Goal: Task Accomplishment & Management: Complete application form

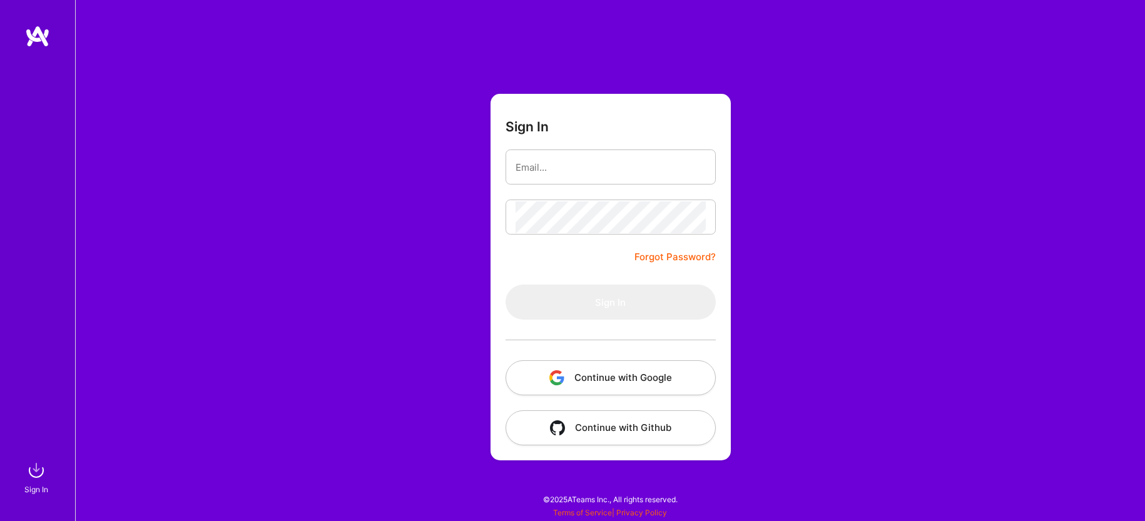
click at [578, 373] on button "Continue with Google" at bounding box center [611, 377] width 210 height 35
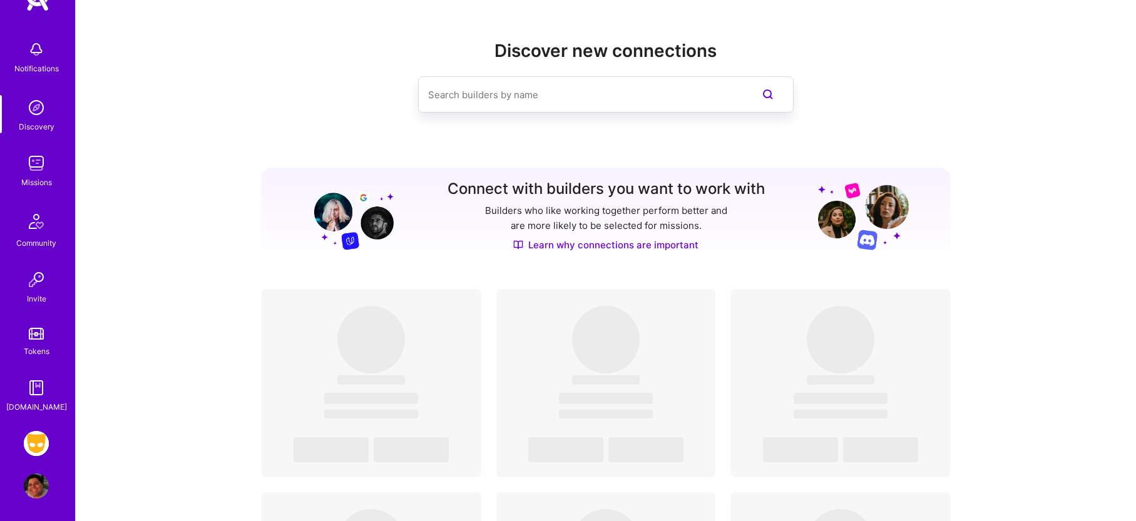
scroll to position [38, 0]
click at [24, 444] on img at bounding box center [36, 441] width 25 height 25
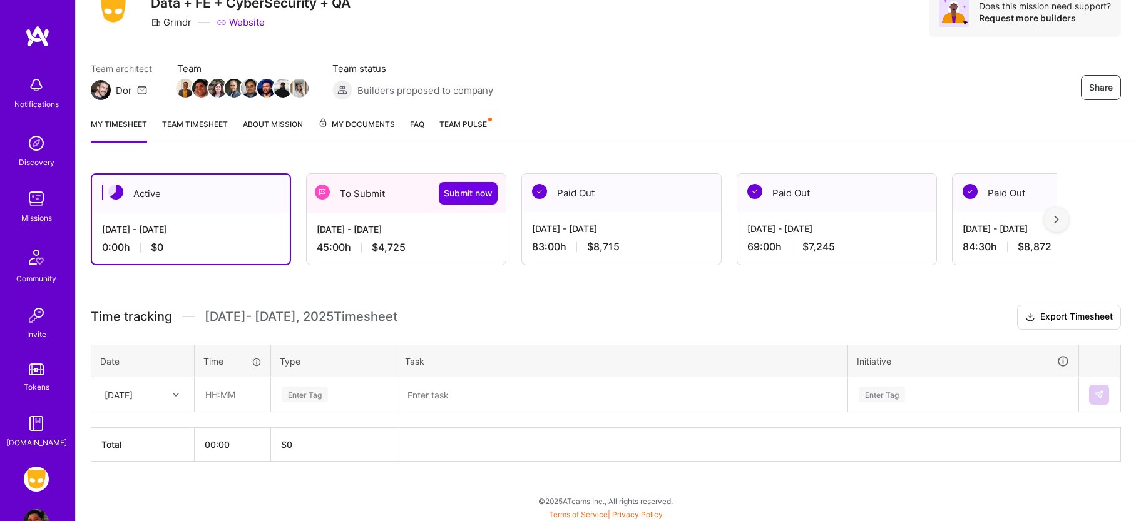
scroll to position [59, 0]
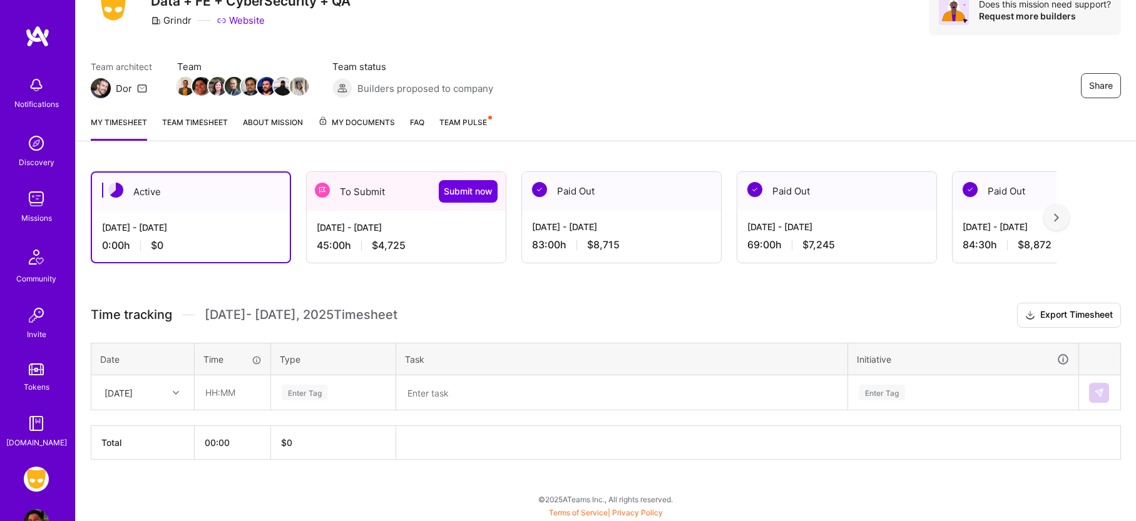
click at [411, 227] on div "[DATE] - [DATE]" at bounding box center [406, 227] width 179 height 13
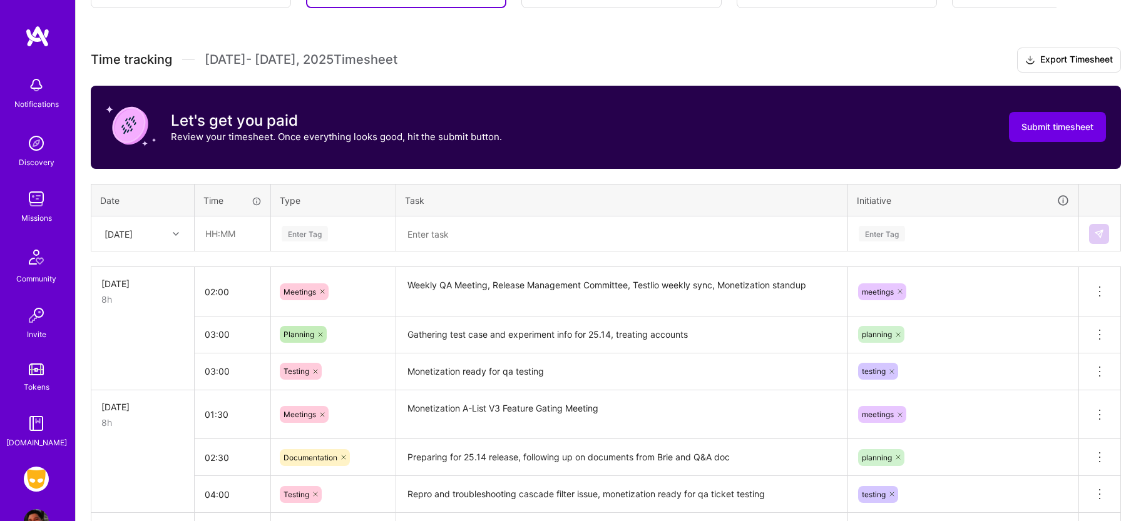
scroll to position [313, 0]
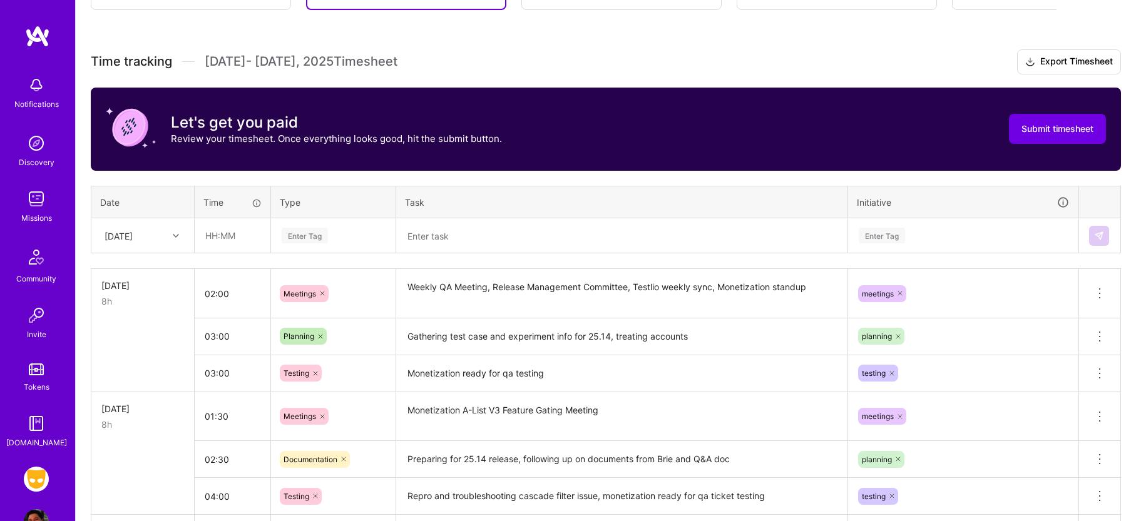
click at [130, 232] on div "[DATE]" at bounding box center [119, 235] width 28 height 13
click at [133, 386] on div "[DATE]" at bounding box center [142, 384] width 101 height 23
click at [242, 233] on input "text" at bounding box center [232, 235] width 74 height 33
type input "03:00"
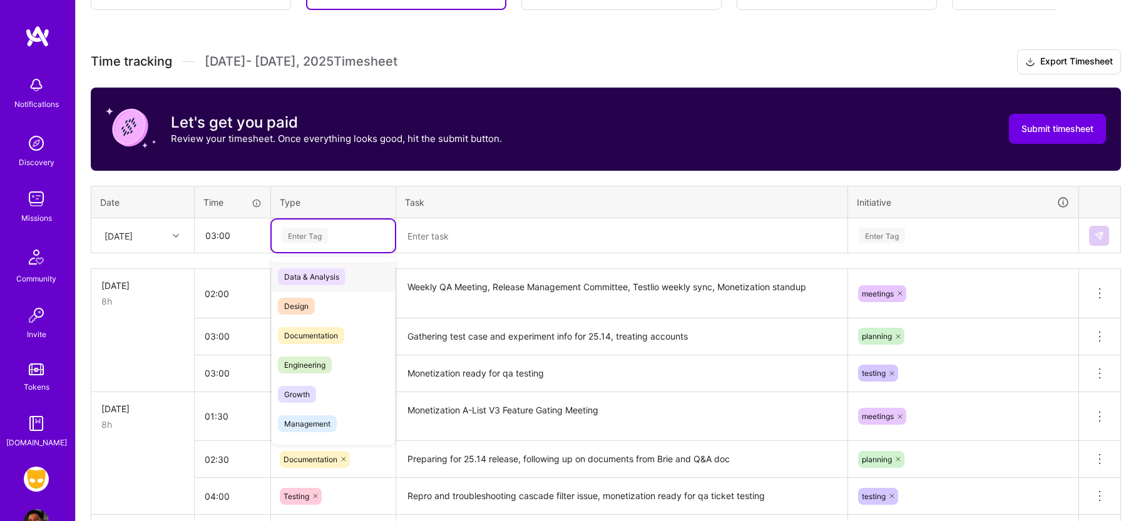
click at [315, 239] on div "Enter Tag" at bounding box center [305, 235] width 46 height 19
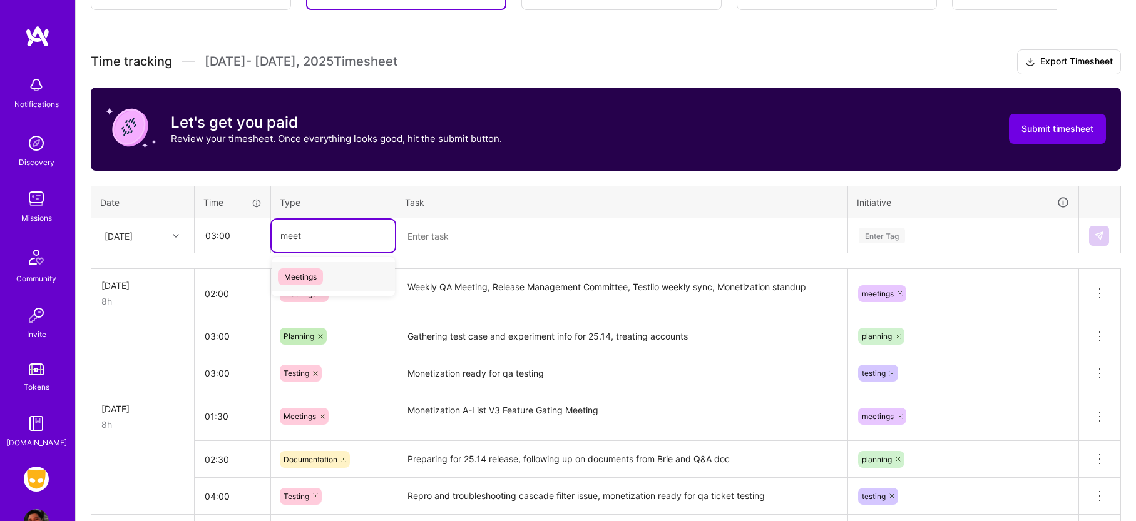
type input "meet"
type input "mee"
type input "meetin"
click at [319, 270] on span "Meetings" at bounding box center [300, 276] width 45 height 17
click at [455, 257] on div "Time tracking [DATE] - [DATE] Timesheet Export Timesheet Let's get you paid Rev…" at bounding box center [606, 465] width 1030 height 832
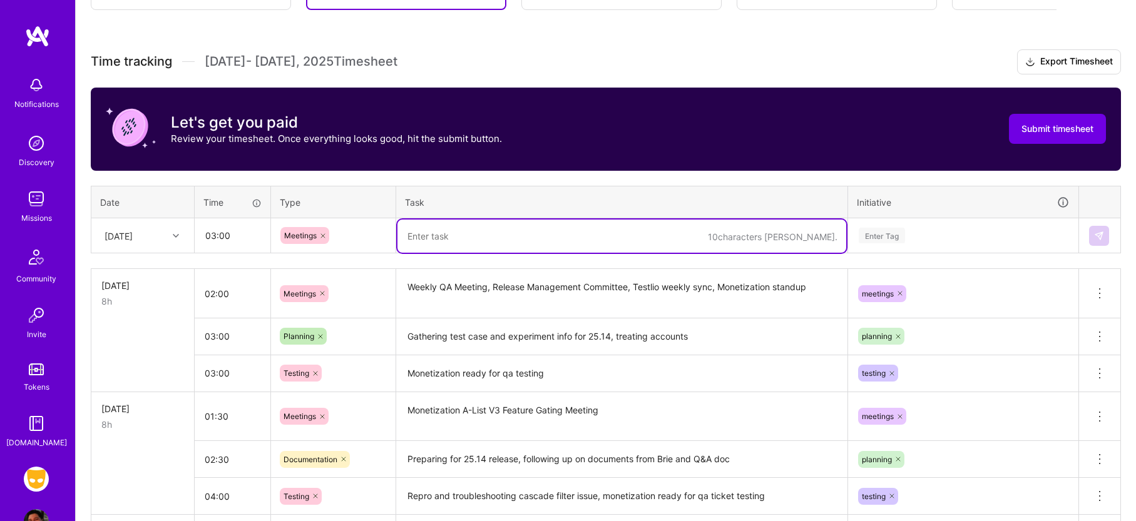
click at [476, 241] on textarea at bounding box center [621, 236] width 449 height 33
click at [450, 240] on textarea at bounding box center [621, 236] width 449 height 33
type textarea "Monetization Sprint Planning, App Release Regression, QA Retro/POMO, Bug Bash T…"
click at [924, 229] on div "Enter Tag" at bounding box center [963, 236] width 212 height 16
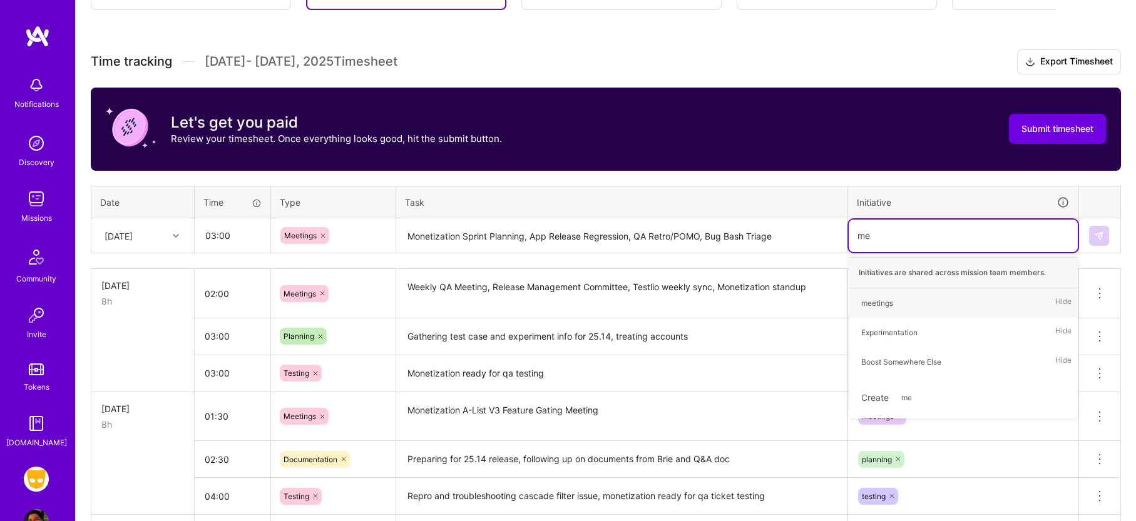
type input "mee"
click at [892, 304] on div "meetings" at bounding box center [877, 303] width 32 height 13
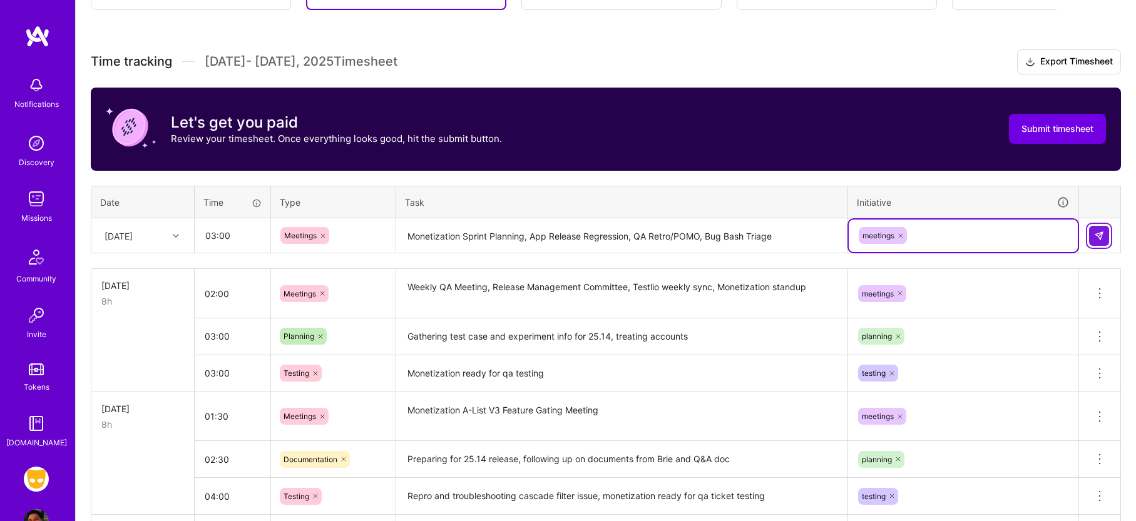
click at [1097, 234] on img at bounding box center [1099, 236] width 10 height 10
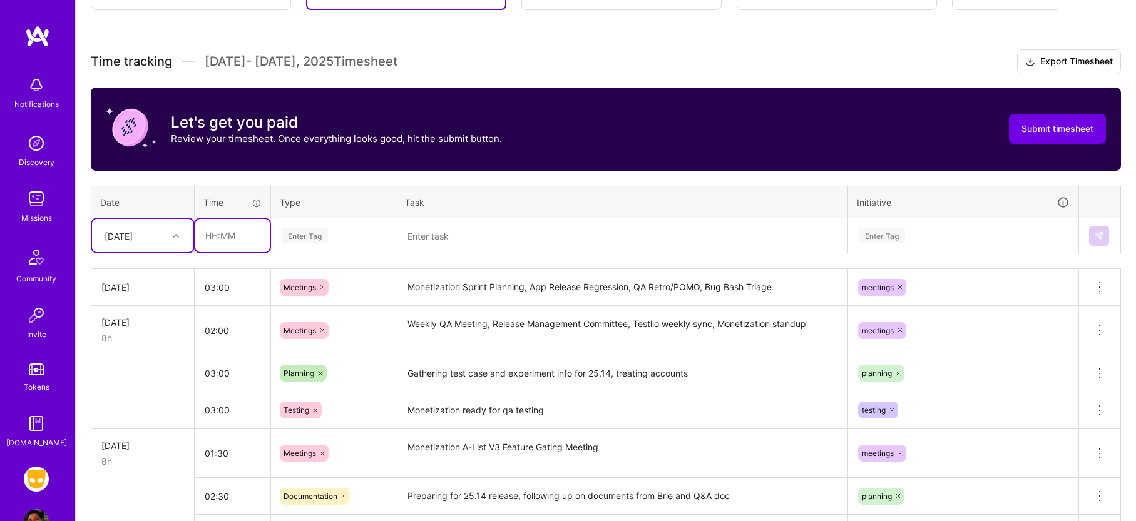
click at [250, 231] on input "text" at bounding box center [232, 235] width 74 height 33
type input "02:00"
click at [360, 260] on div "Time tracking [DATE] - [DATE] Timesheet Export Timesheet Let's get you paid Rev…" at bounding box center [606, 483] width 1030 height 869
click at [335, 220] on div "Enter Tag" at bounding box center [333, 236] width 123 height 33
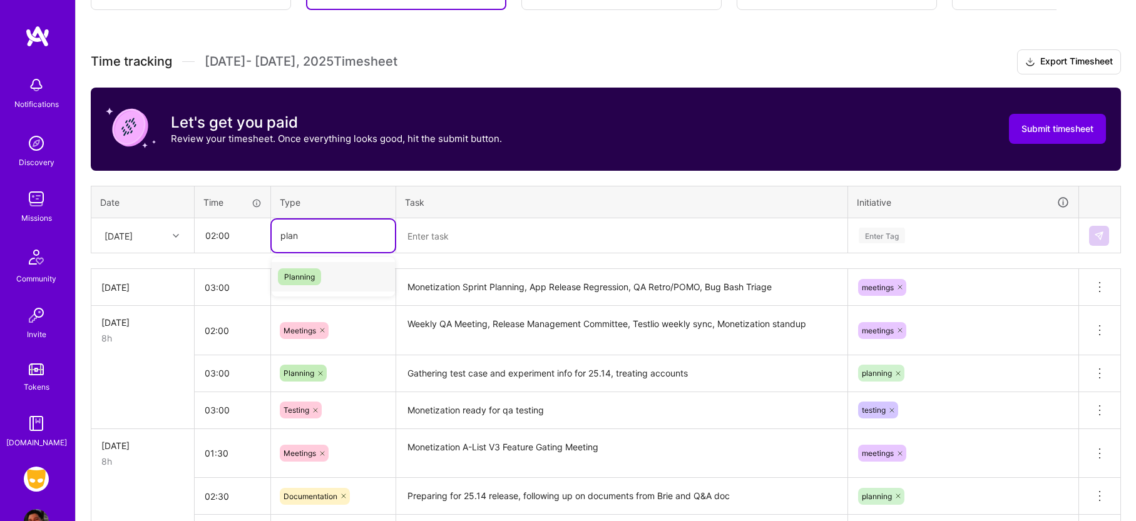
type input "plann"
click at [348, 282] on div "Planning" at bounding box center [333, 276] width 123 height 29
click at [432, 234] on textarea at bounding box center [621, 236] width 449 height 33
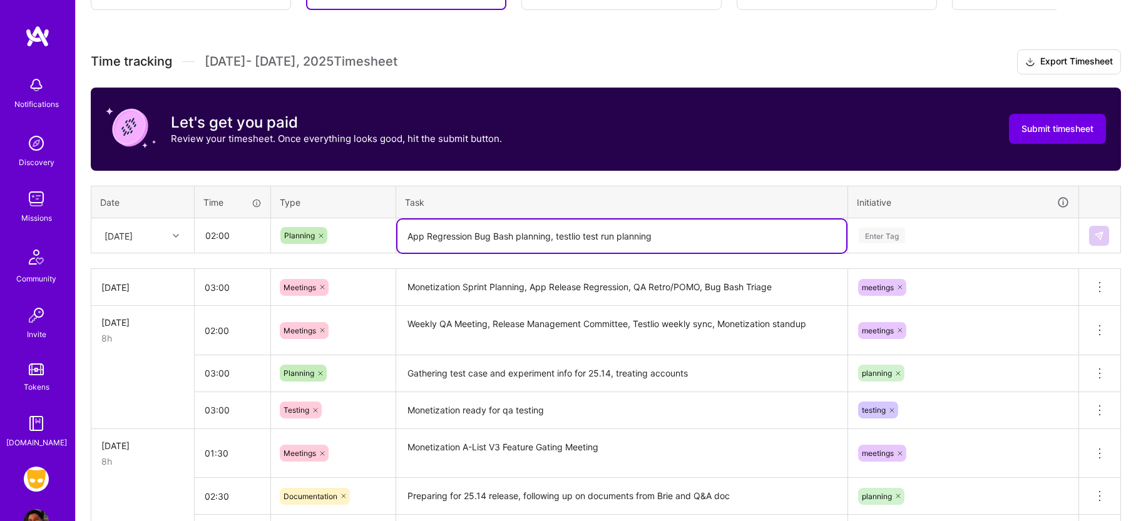
type textarea "App Regression Bug Bash planning, testlio test run planning"
click at [881, 235] on div "Enter Tag" at bounding box center [882, 235] width 46 height 19
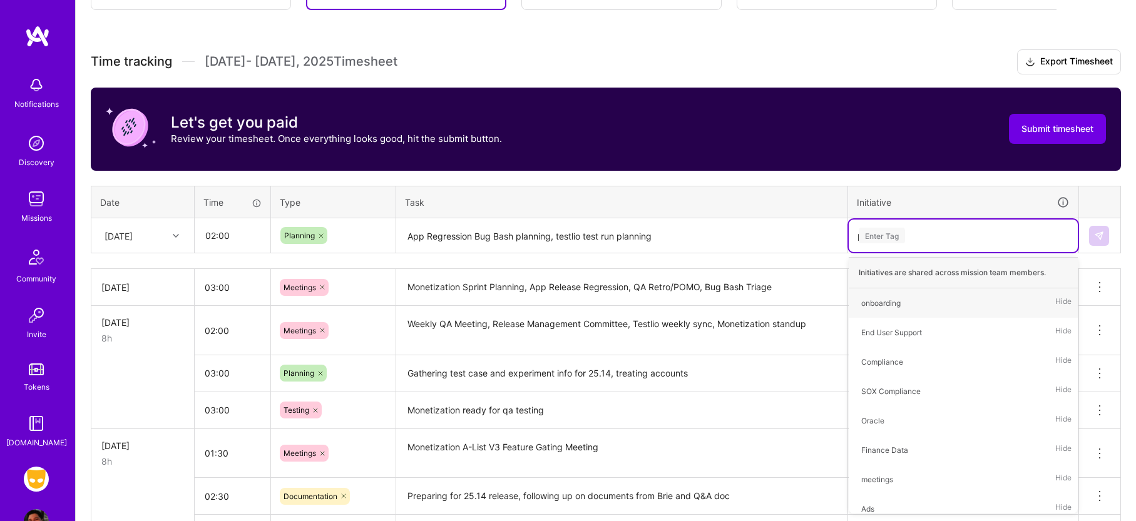
type input "pl"
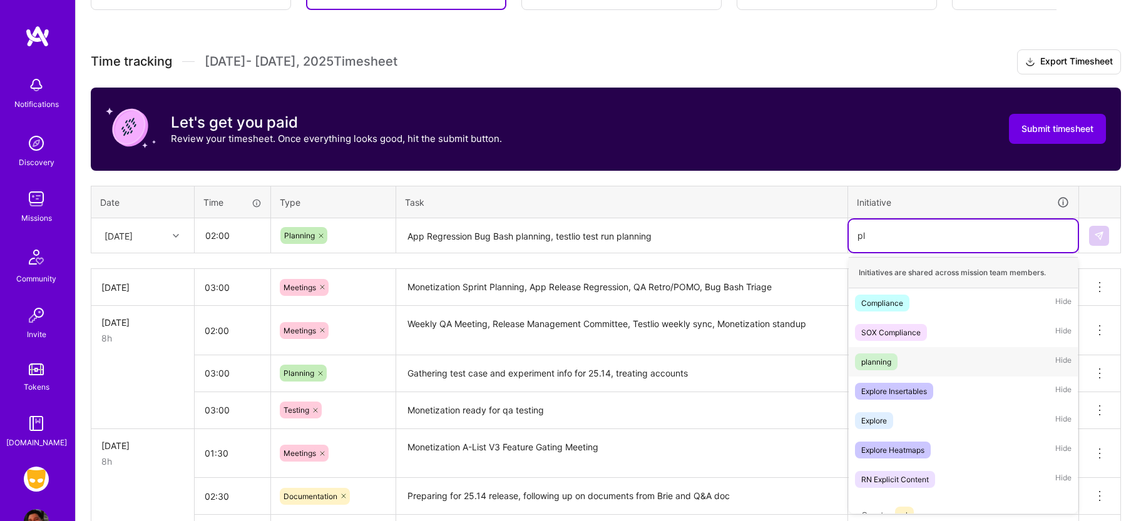
click at [886, 360] on div "planning" at bounding box center [876, 361] width 30 height 13
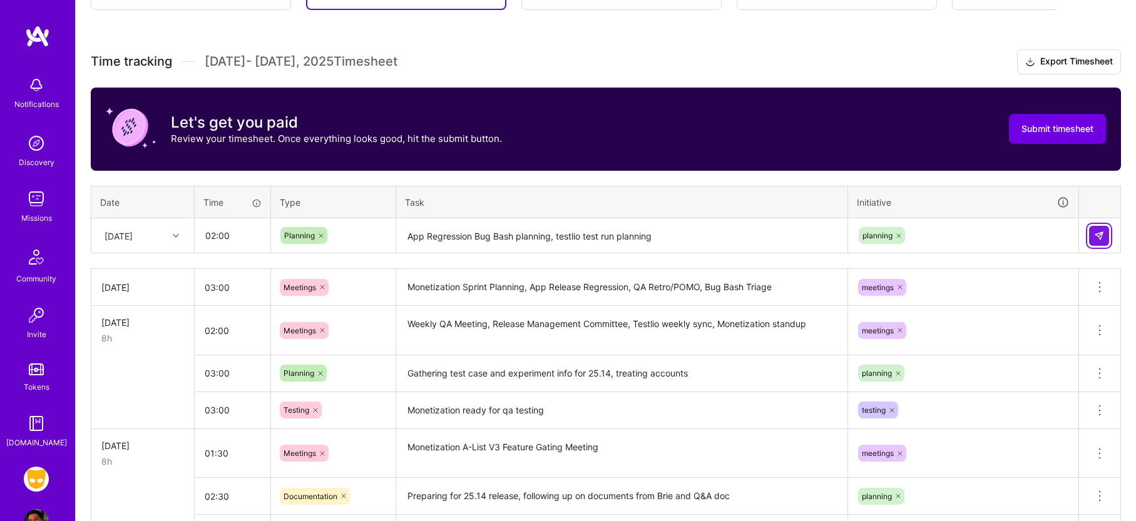
click at [1103, 226] on button at bounding box center [1099, 236] width 20 height 20
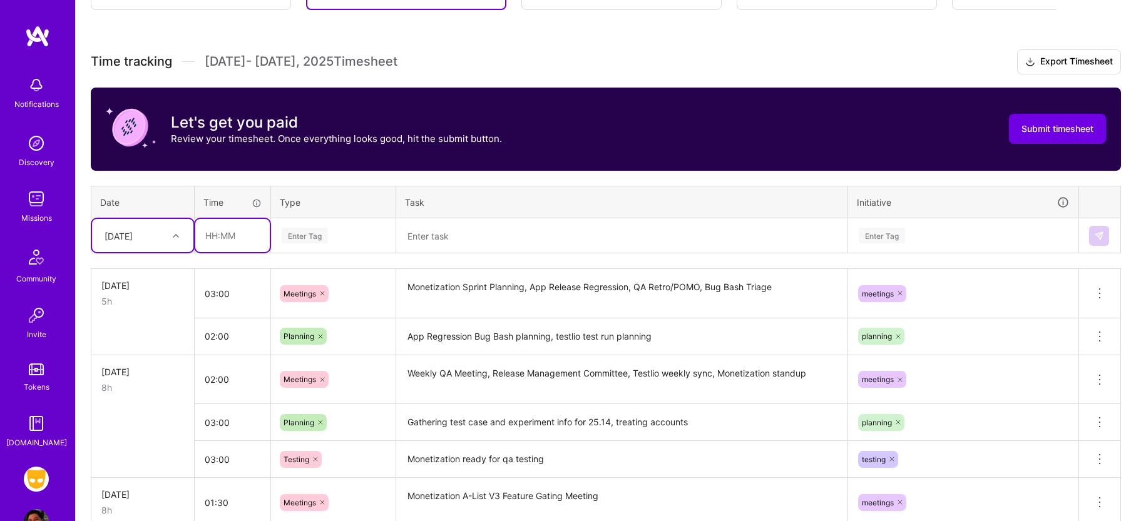
click at [231, 230] on input "text" at bounding box center [232, 235] width 74 height 33
type input "03:00"
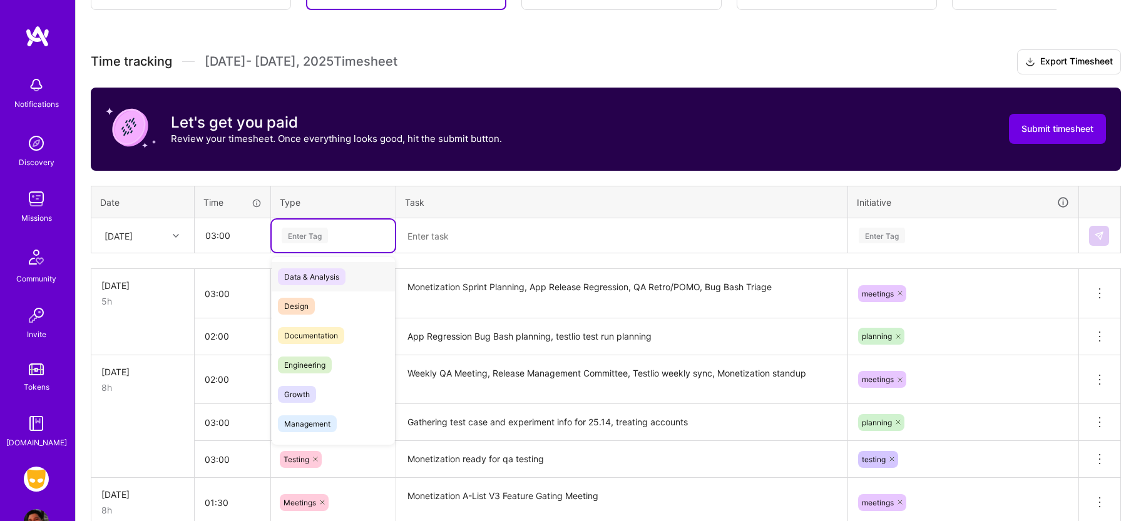
click at [324, 223] on div "Enter Tag" at bounding box center [333, 236] width 123 height 33
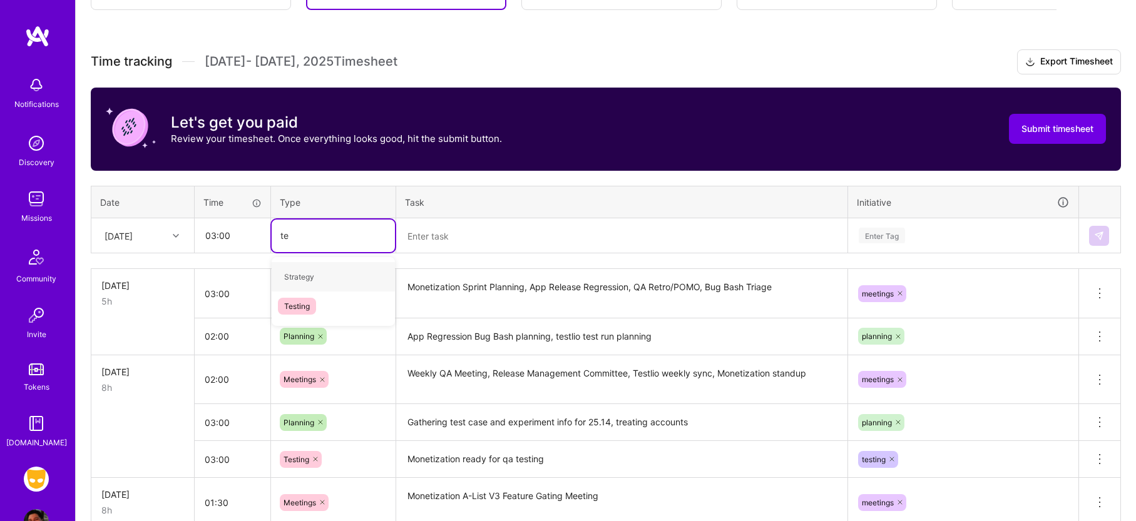
type input "tes"
click at [299, 280] on span "Testing" at bounding box center [297, 276] width 38 height 17
click at [464, 219] on td at bounding box center [622, 235] width 452 height 35
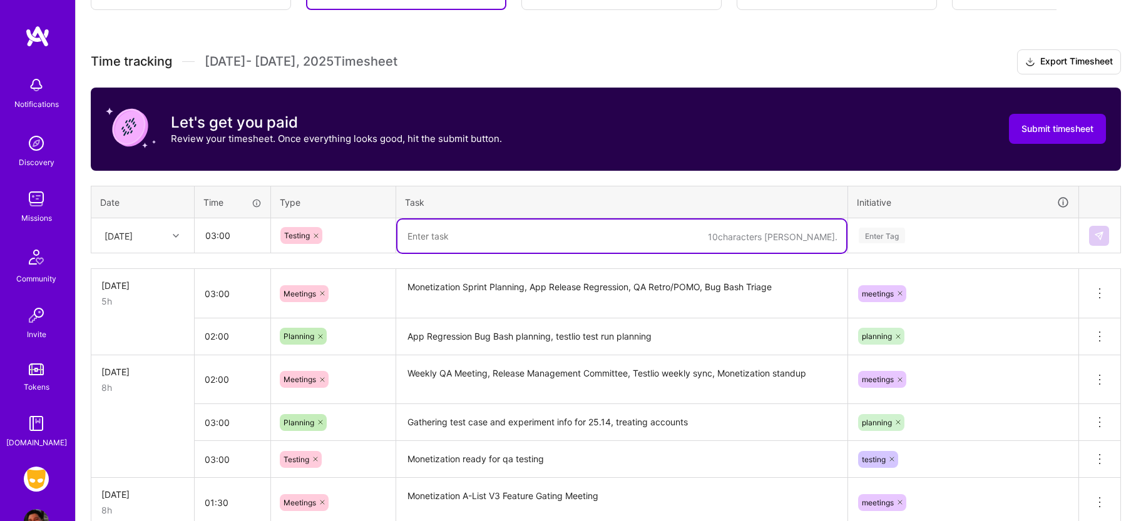
type textarea "2"
type textarea "Regression testing Android and iOS 25.14"
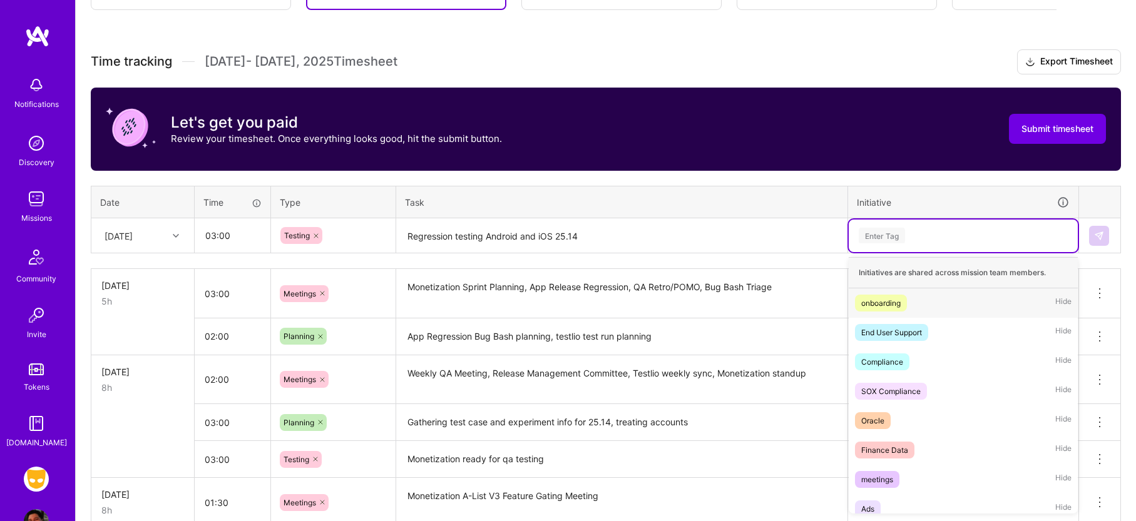
click at [923, 232] on div "Enter Tag" at bounding box center [963, 236] width 212 height 16
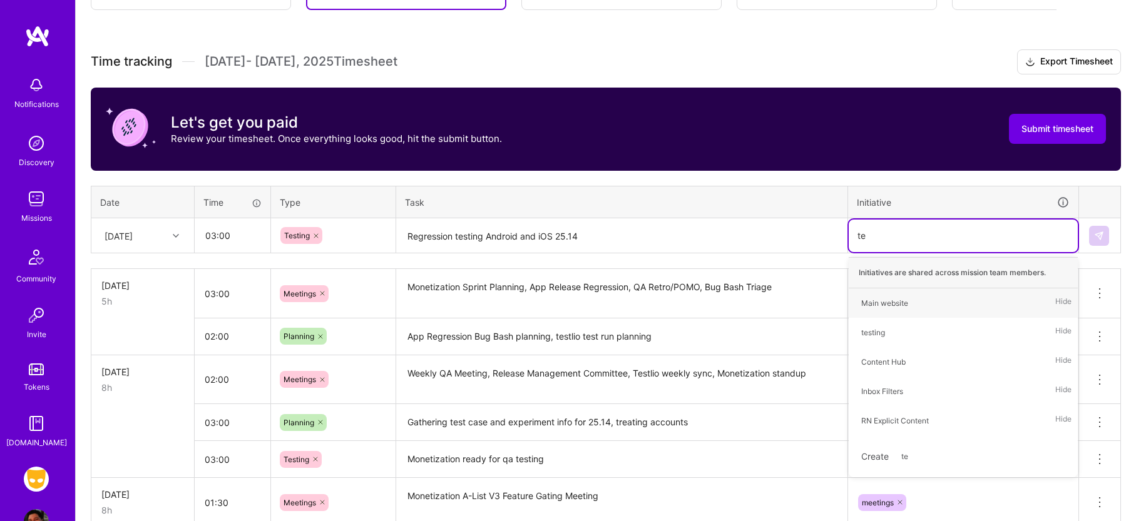
type input "tes"
click at [889, 299] on span "testing" at bounding box center [873, 303] width 36 height 17
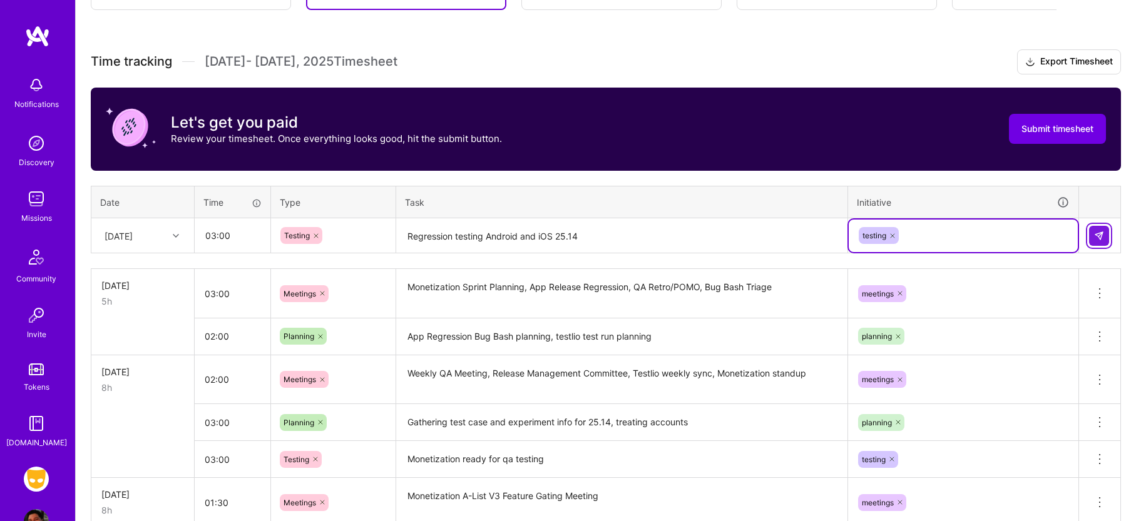
click at [1105, 235] on button at bounding box center [1099, 236] width 20 height 20
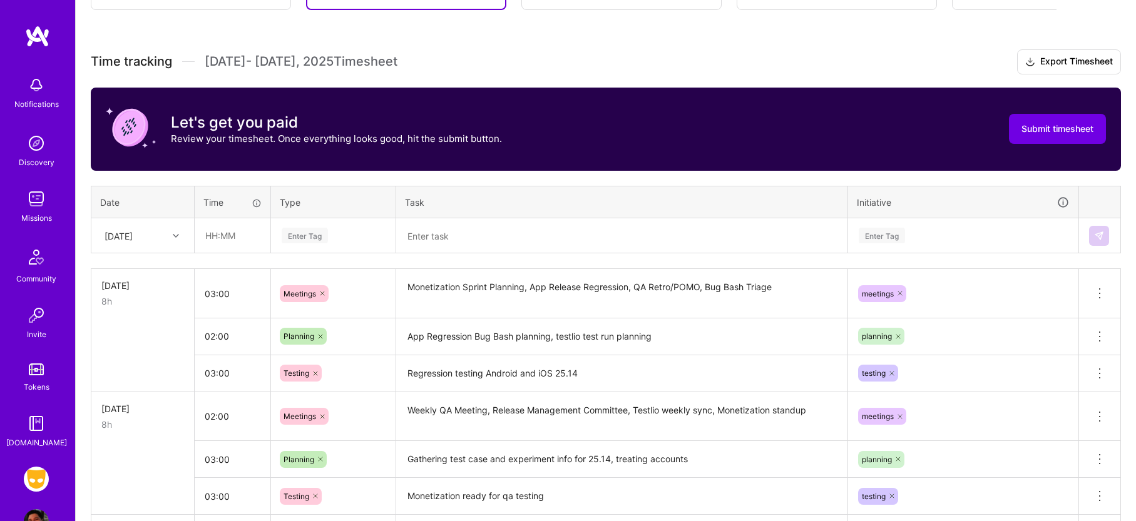
click at [157, 305] on div "8h" at bounding box center [142, 301] width 83 height 13
click at [133, 233] on div "[DATE]" at bounding box center [119, 235] width 28 height 13
click at [135, 409] on div "[DATE]" at bounding box center [142, 407] width 101 height 23
click at [232, 242] on input "text" at bounding box center [232, 235] width 74 height 33
type input "02:00"
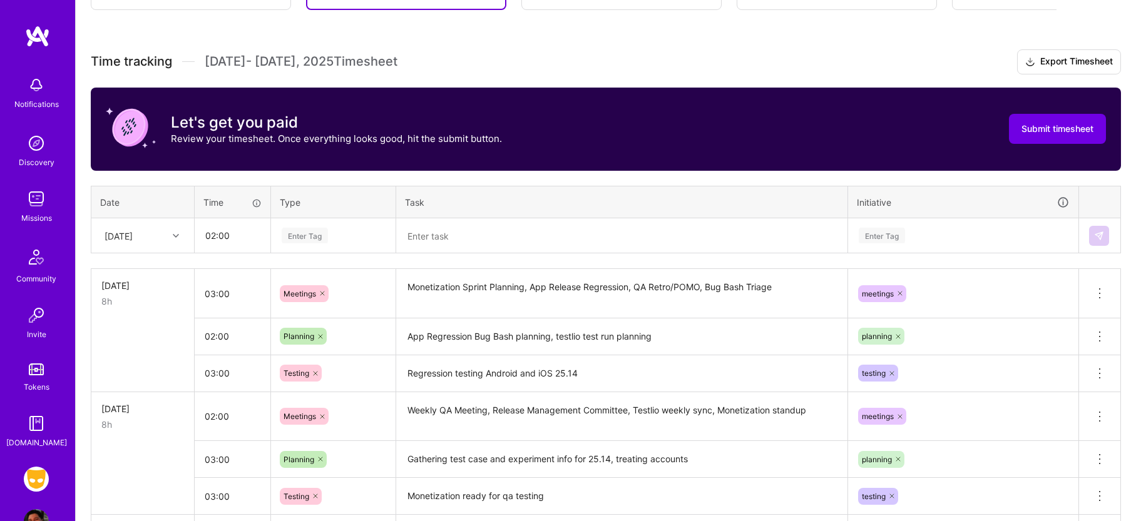
click at [309, 234] on div "Enter Tag" at bounding box center [305, 235] width 46 height 19
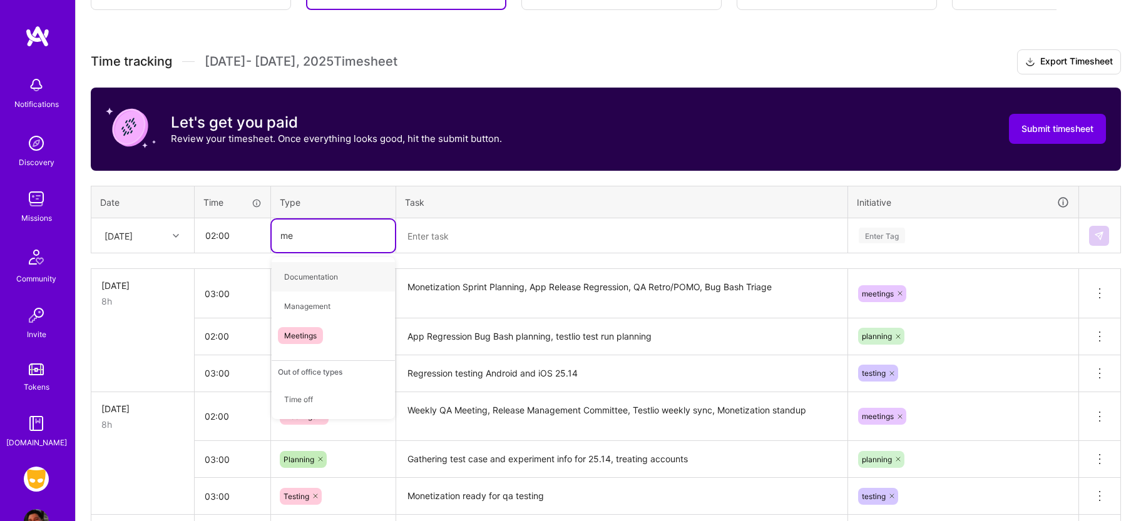
type input "mee"
click at [320, 269] on span "Meetings" at bounding box center [300, 276] width 45 height 17
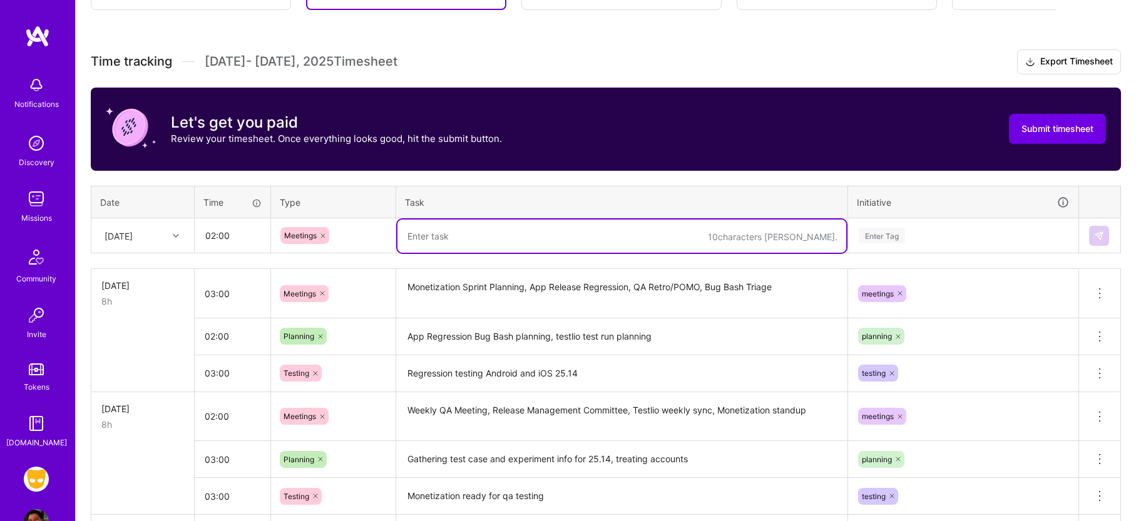
click at [449, 233] on textarea at bounding box center [621, 236] width 449 height 33
type textarea "Post Mortem, Monetization standup"
click at [908, 228] on div "Enter Tag" at bounding box center [963, 236] width 212 height 16
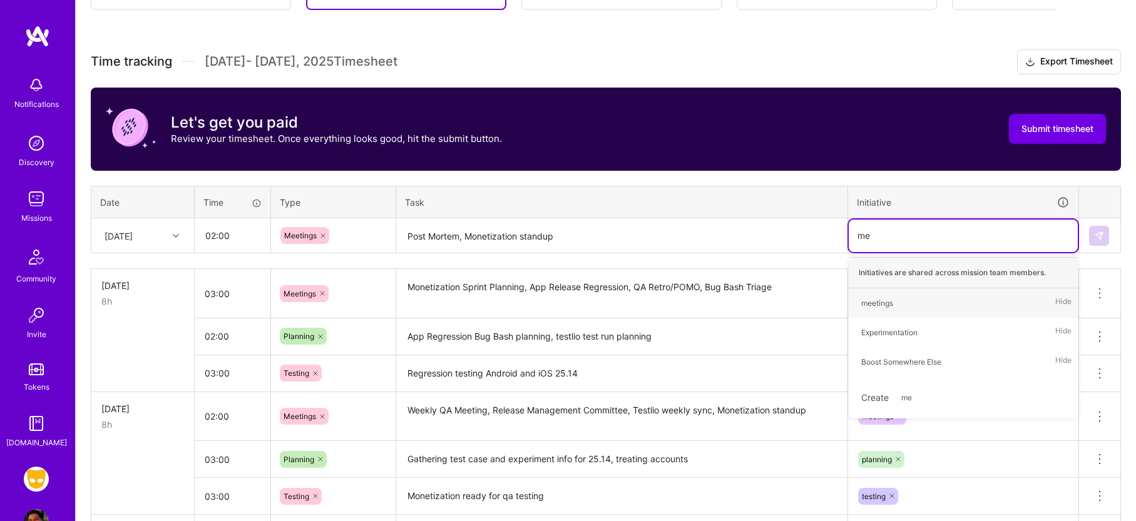
type input "mee"
click at [882, 301] on div "meetings" at bounding box center [877, 303] width 32 height 13
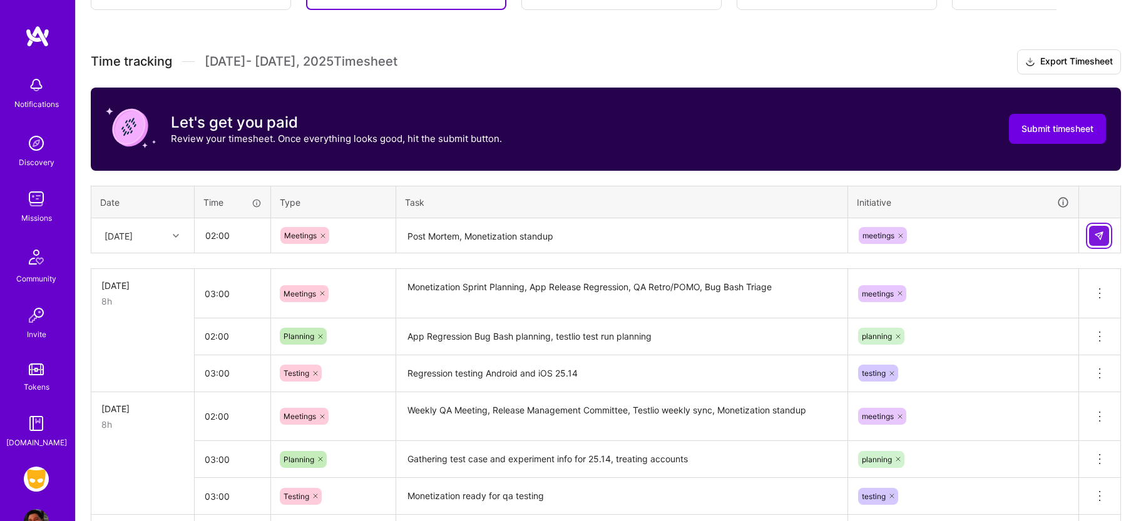
click at [1101, 240] on img at bounding box center [1099, 236] width 10 height 10
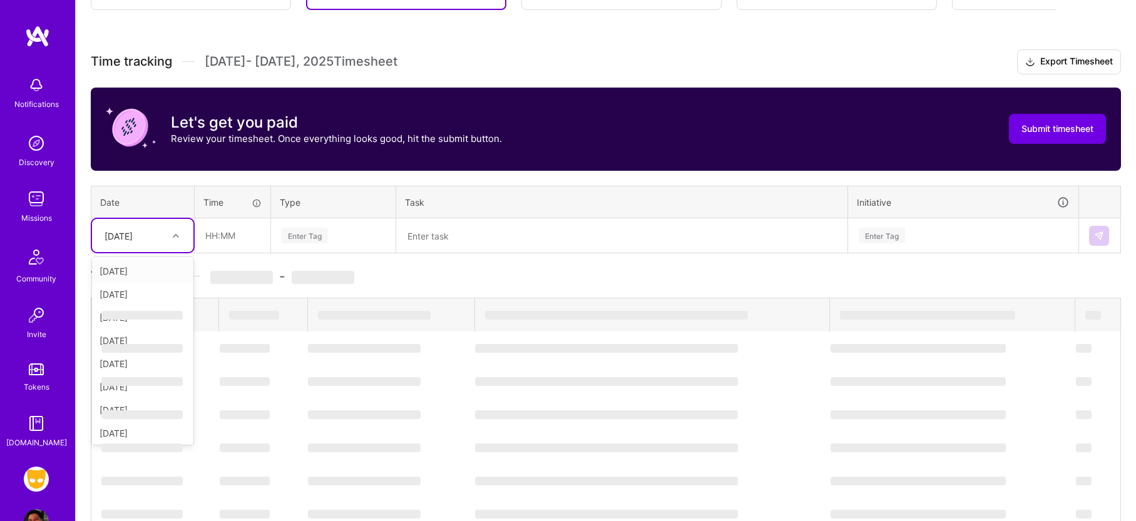
click at [161, 237] on div "[DATE]" at bounding box center [132, 235] width 69 height 21
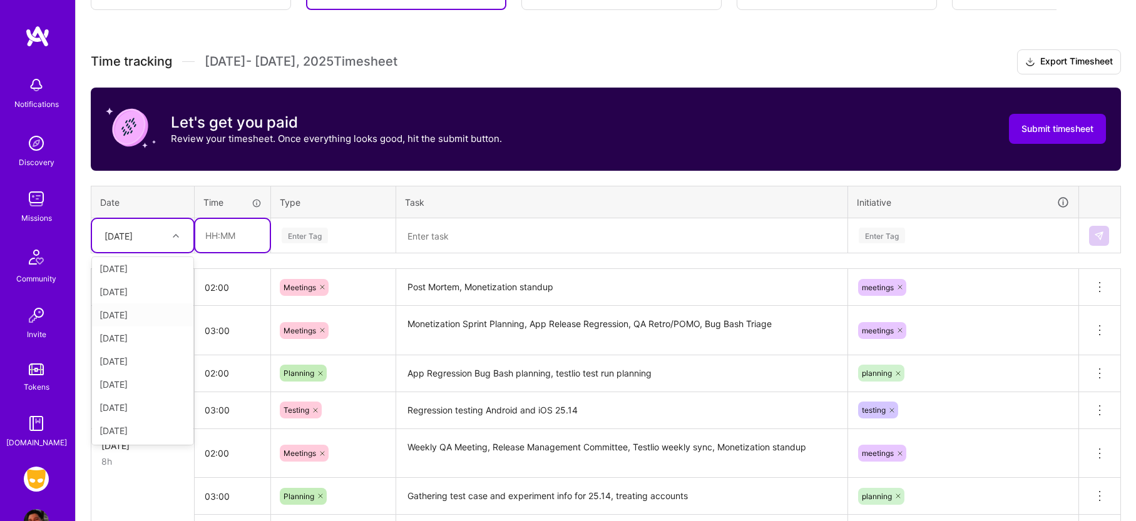
click at [232, 222] on input "text" at bounding box center [232, 235] width 74 height 33
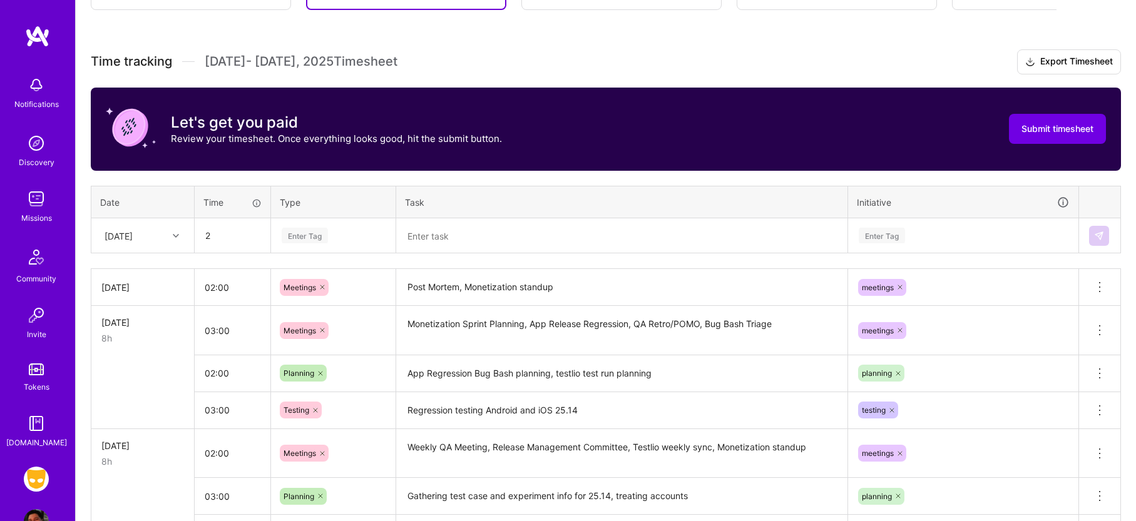
type input "02:00"
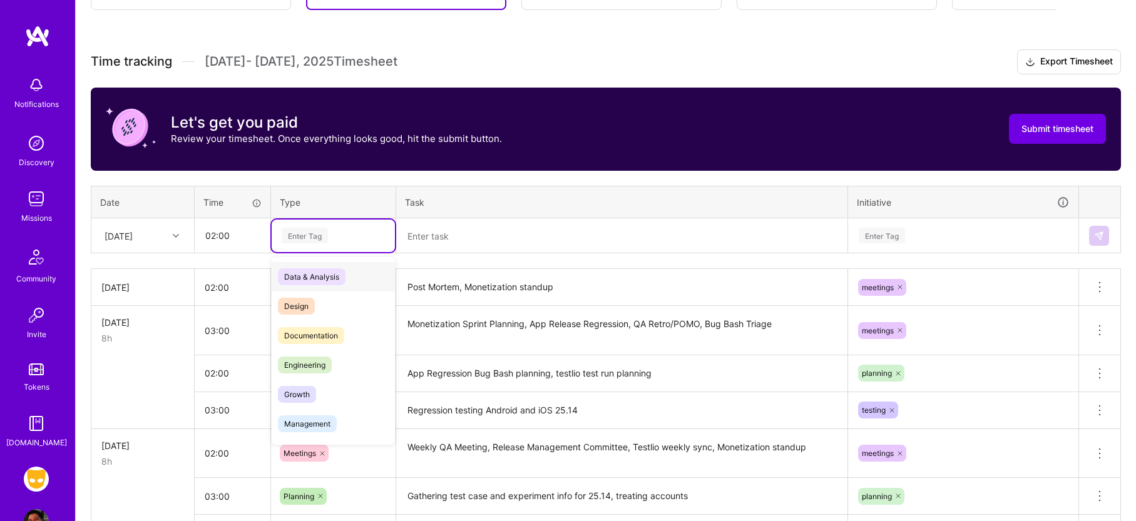
click at [339, 239] on div "Enter Tag" at bounding box center [333, 236] width 106 height 16
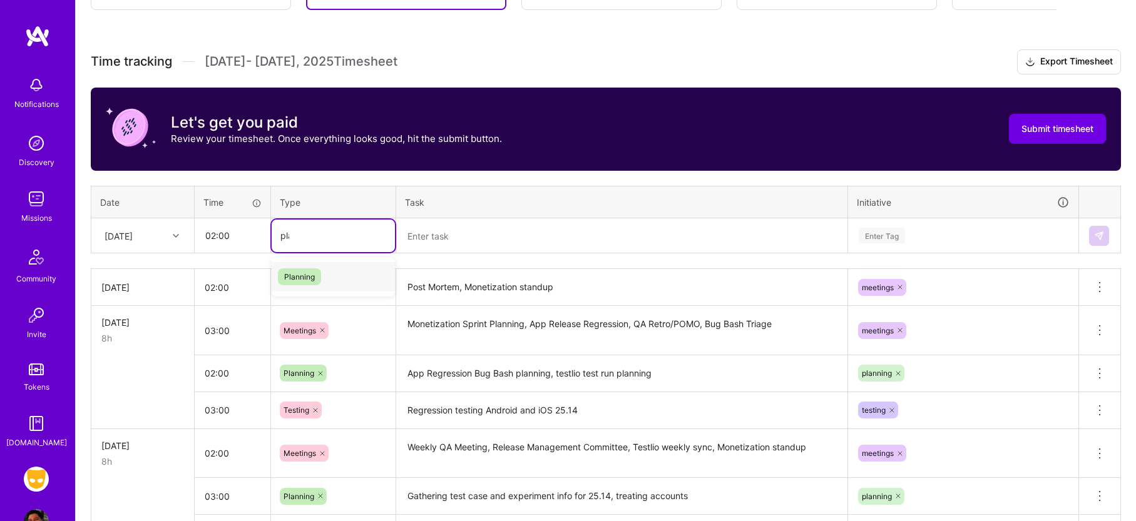
type input "plan"
click at [333, 278] on div "Planning" at bounding box center [333, 276] width 123 height 29
click at [452, 248] on textarea at bounding box center [621, 236] width 449 height 33
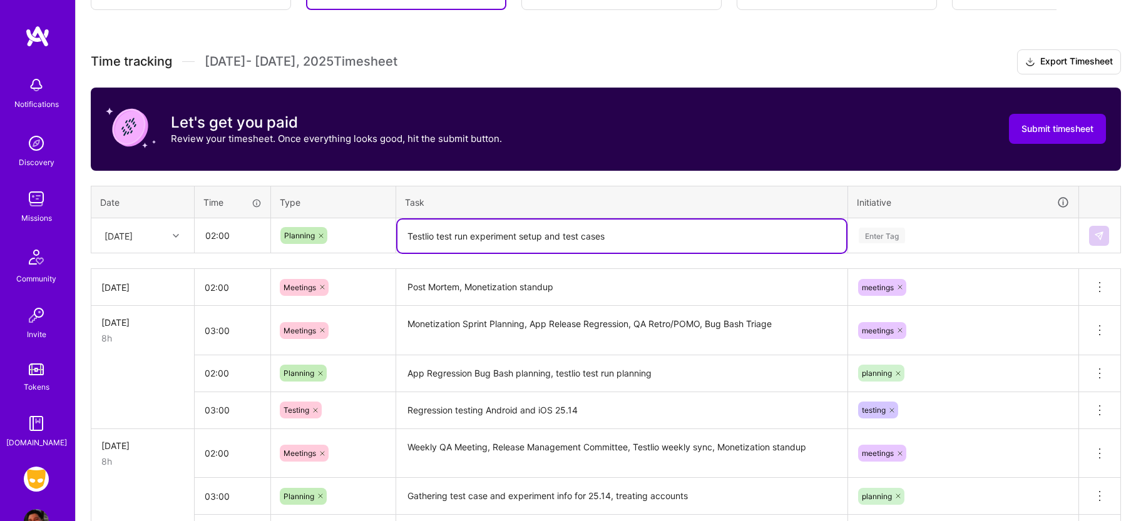
click at [544, 236] on textarea "Testlio test run experiment setup and test cases" at bounding box center [621, 236] width 449 height 33
type textarea "Testlio test run experiment setup, release notes, test cases"
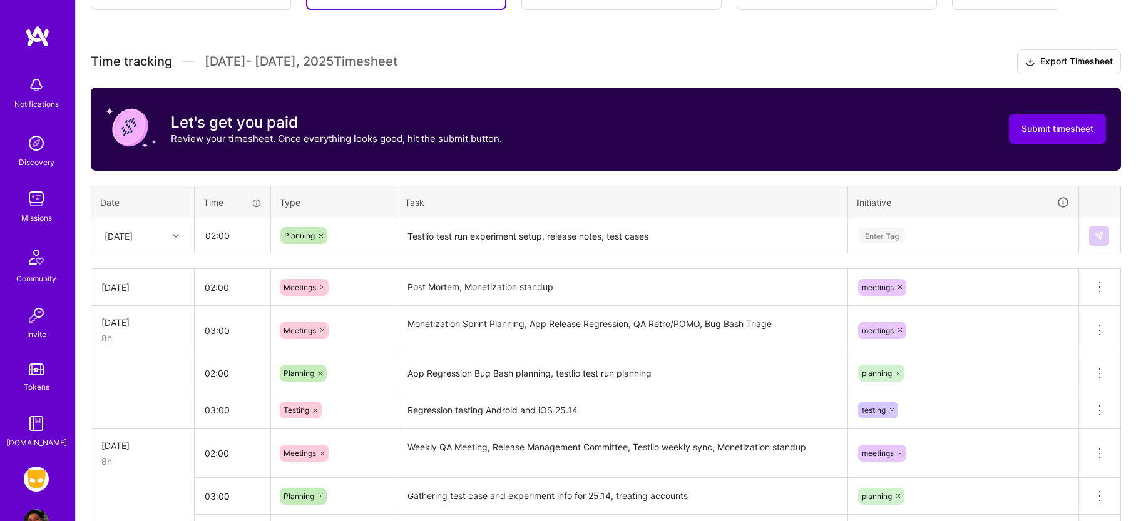
click at [903, 209] on th "Initiative" at bounding box center [963, 202] width 231 height 33
click at [893, 222] on div "Enter Tag" at bounding box center [963, 236] width 229 height 33
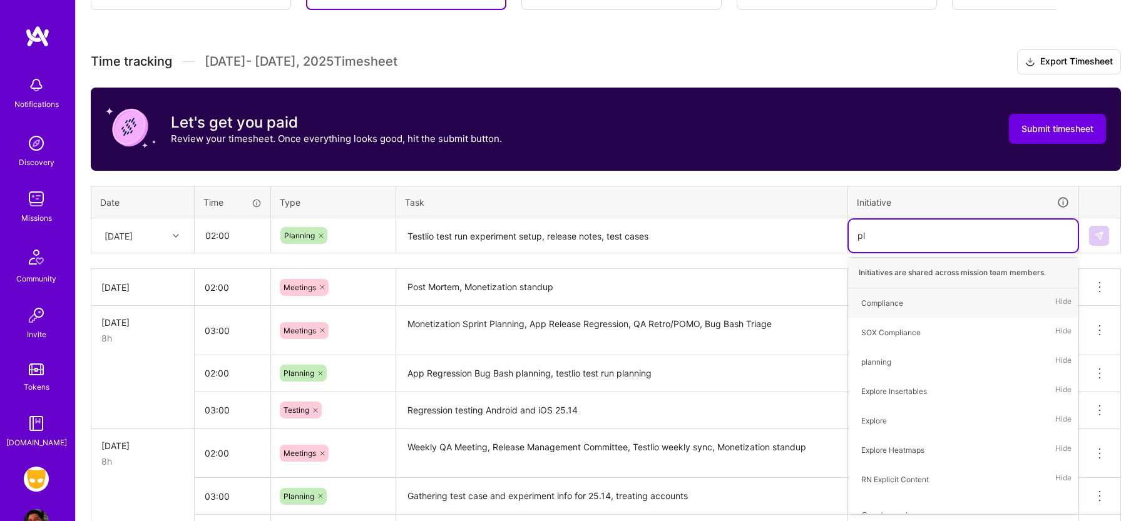
type input "pla"
click at [892, 307] on span "planning" at bounding box center [876, 303] width 43 height 17
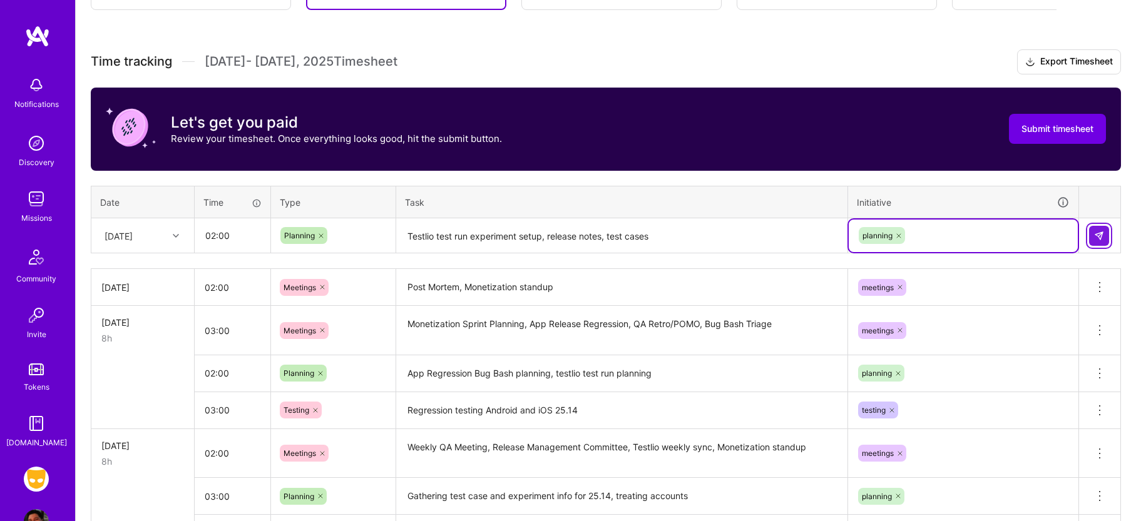
click at [1096, 234] on img at bounding box center [1099, 236] width 10 height 10
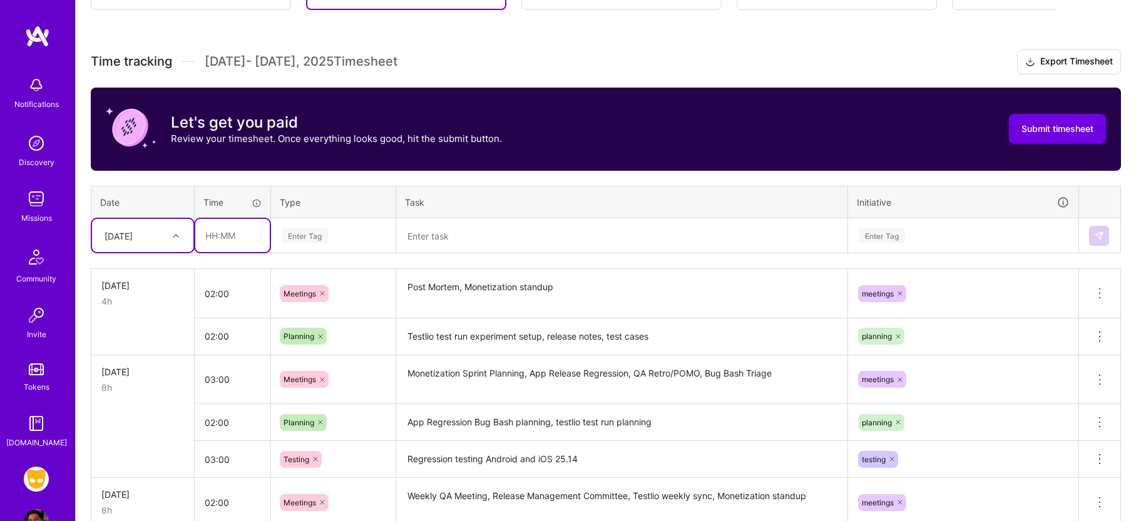
click at [222, 239] on input "text" at bounding box center [232, 235] width 74 height 33
type input "04:00"
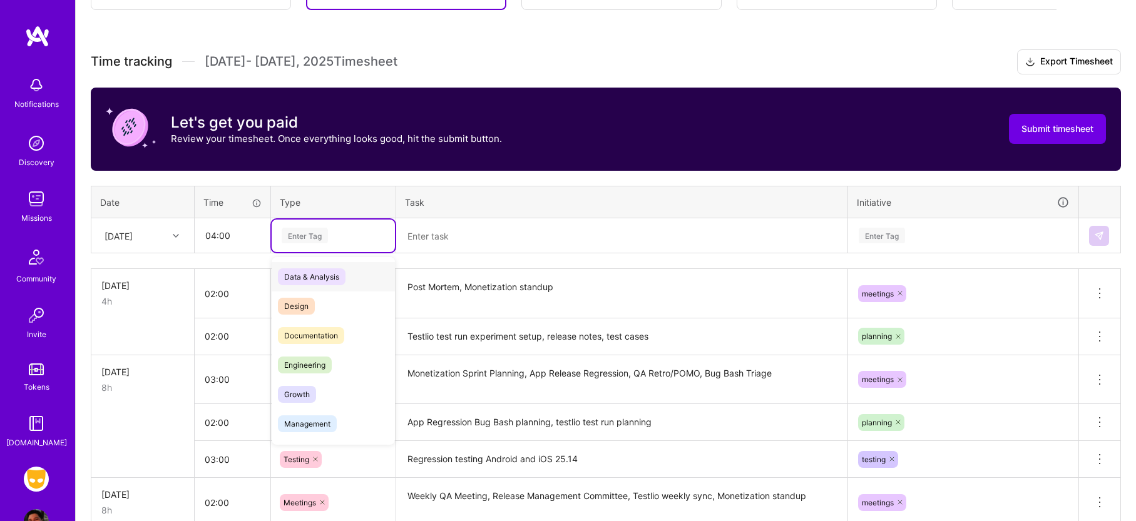
click at [324, 238] on div "Enter Tag" at bounding box center [305, 235] width 46 height 19
click at [345, 338] on div "Documentation" at bounding box center [333, 335] width 123 height 29
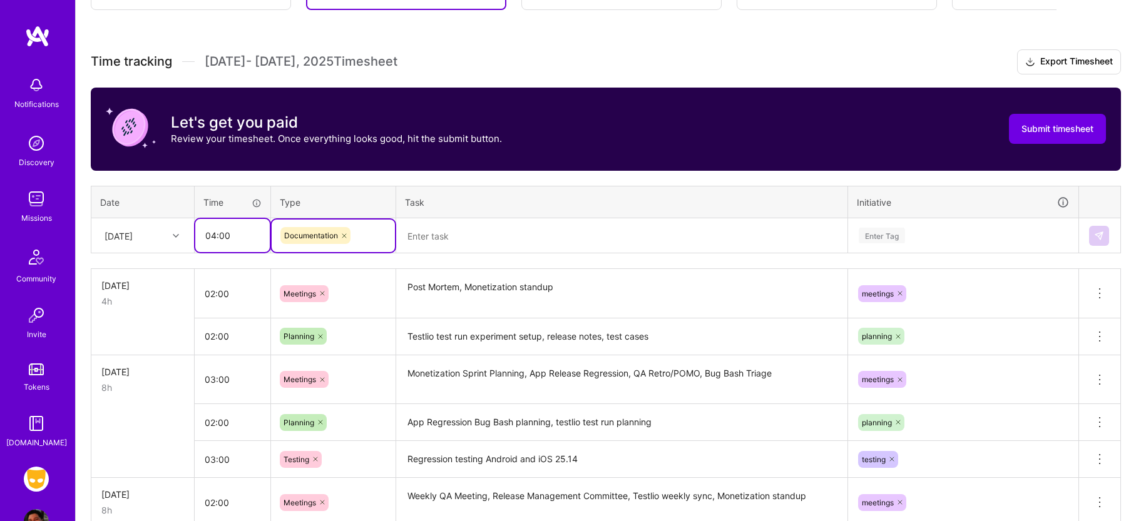
click at [253, 240] on input "04:00" at bounding box center [232, 235] width 74 height 33
click at [230, 230] on input "04:00" at bounding box center [232, 235] width 74 height 33
click at [229, 229] on input "04:00" at bounding box center [232, 235] width 74 height 33
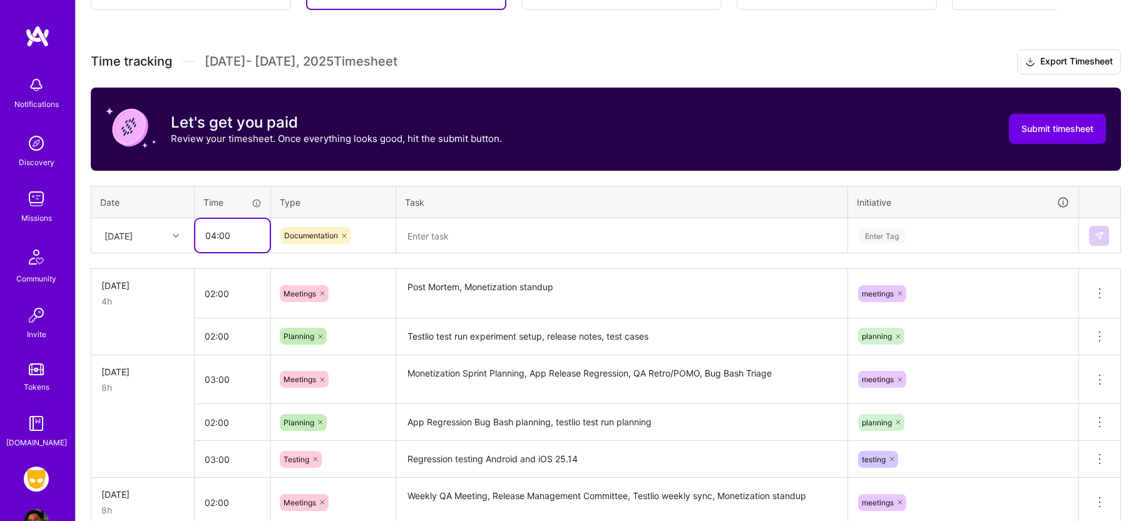
click at [229, 229] on input "04:00" at bounding box center [232, 235] width 74 height 33
click at [343, 236] on icon at bounding box center [344, 236] width 8 height 8
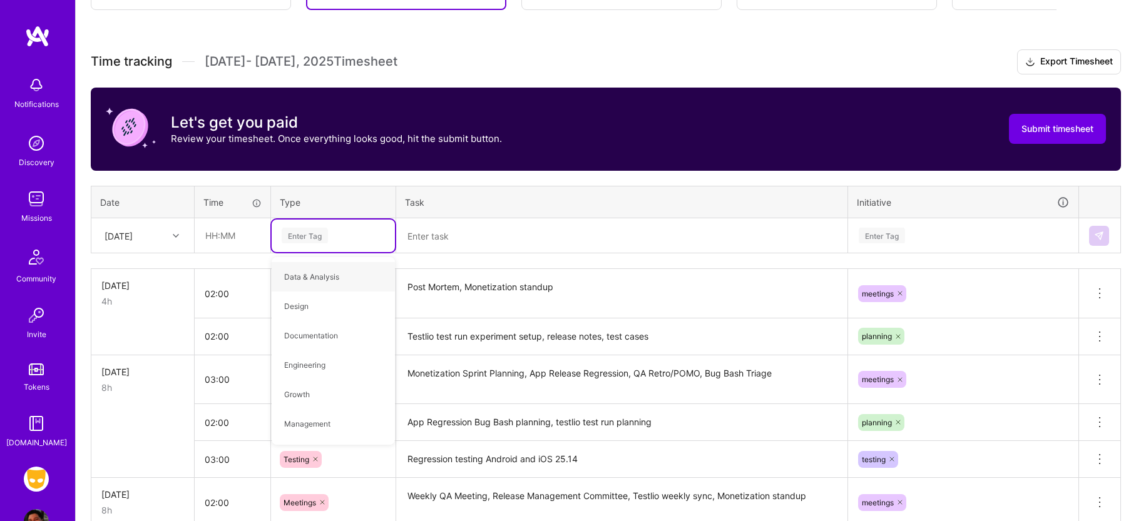
click at [488, 245] on textarea at bounding box center [621, 236] width 449 height 33
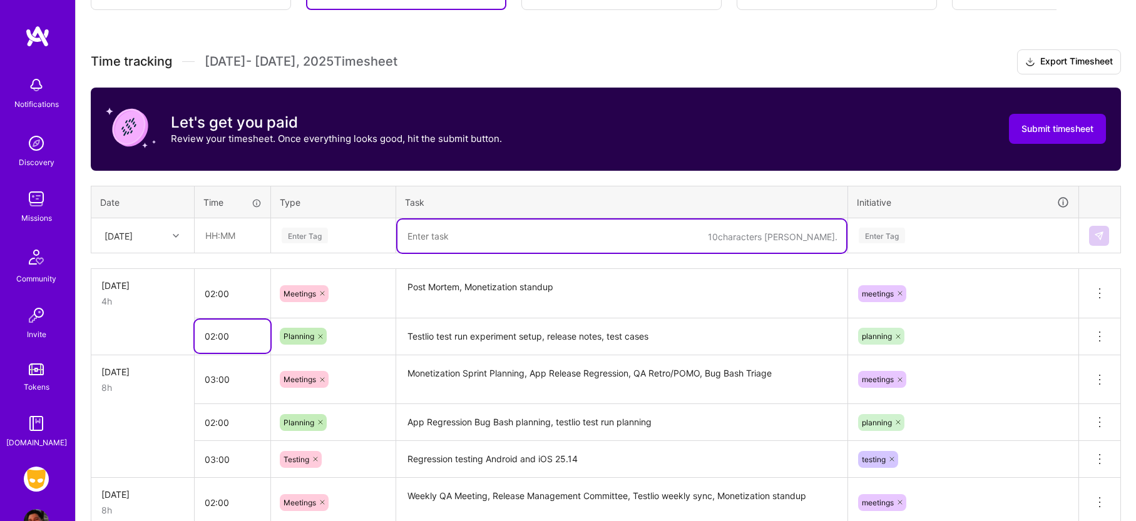
click at [250, 335] on input "02:00" at bounding box center [233, 336] width 76 height 33
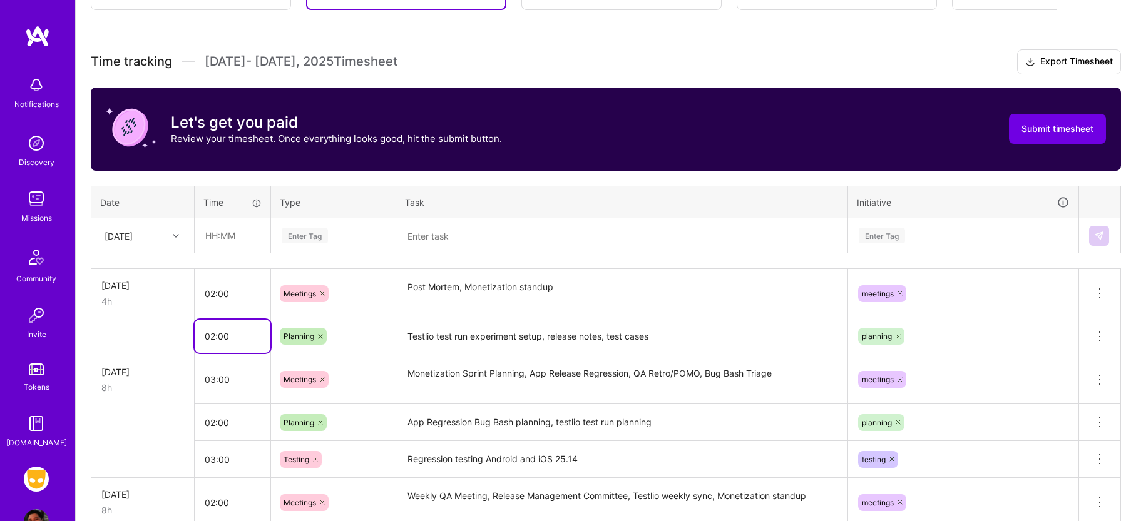
click at [250, 335] on input "02:00" at bounding box center [233, 336] width 76 height 33
type input "04:00"
click at [509, 339] on textarea "Testlio test run experiment setup, release notes, test cases" at bounding box center [621, 337] width 449 height 34
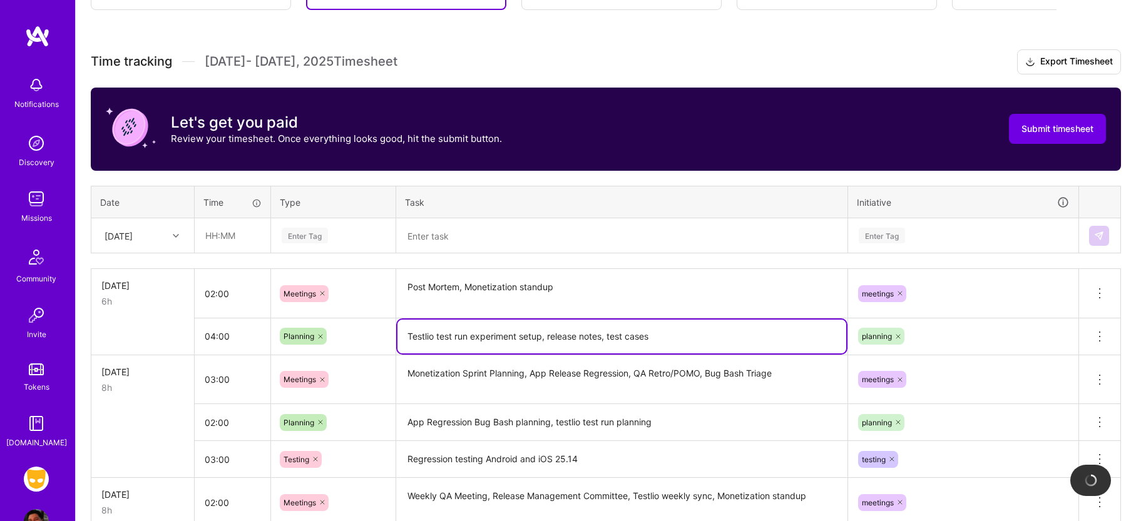
click at [671, 336] on textarea "Testlio test run experiment setup, release notes, test cases" at bounding box center [621, 337] width 449 height 34
type textarea "Testlio test run experiment setup, release notes, test cases, AList V3 test str…"
click at [224, 244] on input "text" at bounding box center [232, 235] width 74 height 33
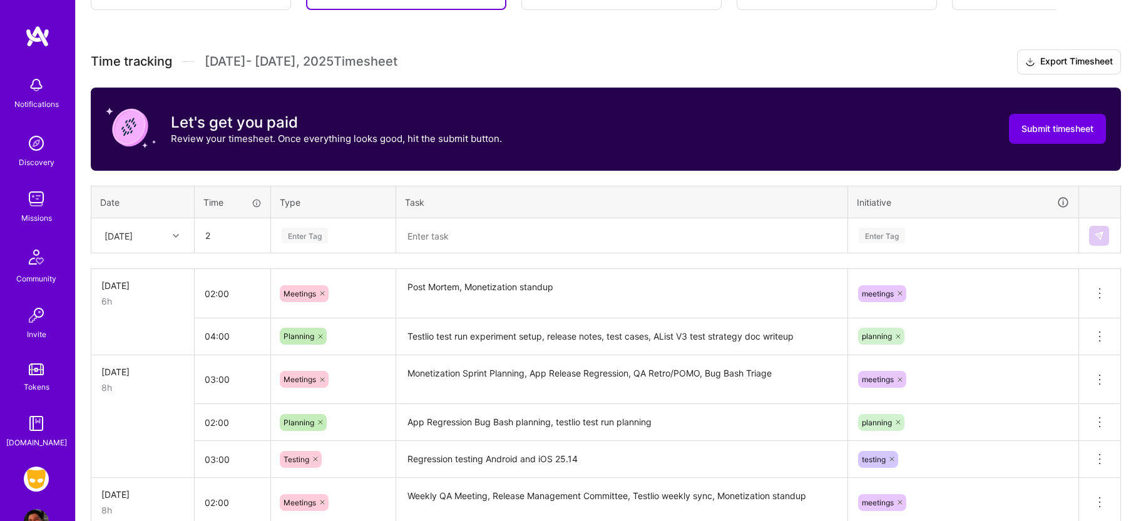
type input "02:00"
click at [328, 248] on div "Enter Tag" at bounding box center [333, 236] width 123 height 33
type input "tes"
click at [318, 277] on div "Testing" at bounding box center [333, 276] width 123 height 29
click at [414, 238] on textarea at bounding box center [621, 236] width 449 height 33
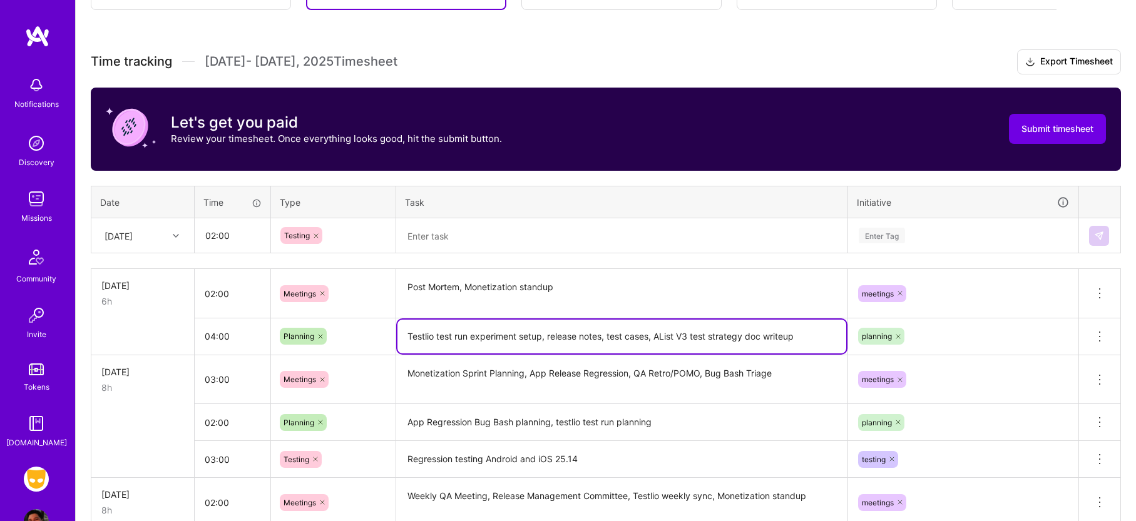
drag, startPoint x: 813, startPoint y: 339, endPoint x: 652, endPoint y: 336, distance: 160.9
click at [652, 336] on textarea "Testlio test run experiment setup, release notes, test cases, AList V3 test str…" at bounding box center [621, 337] width 449 height 34
type textarea "Testlio test run experiment setup, release notes, test cases"
click at [220, 331] on input "04:00" at bounding box center [233, 336] width 76 height 33
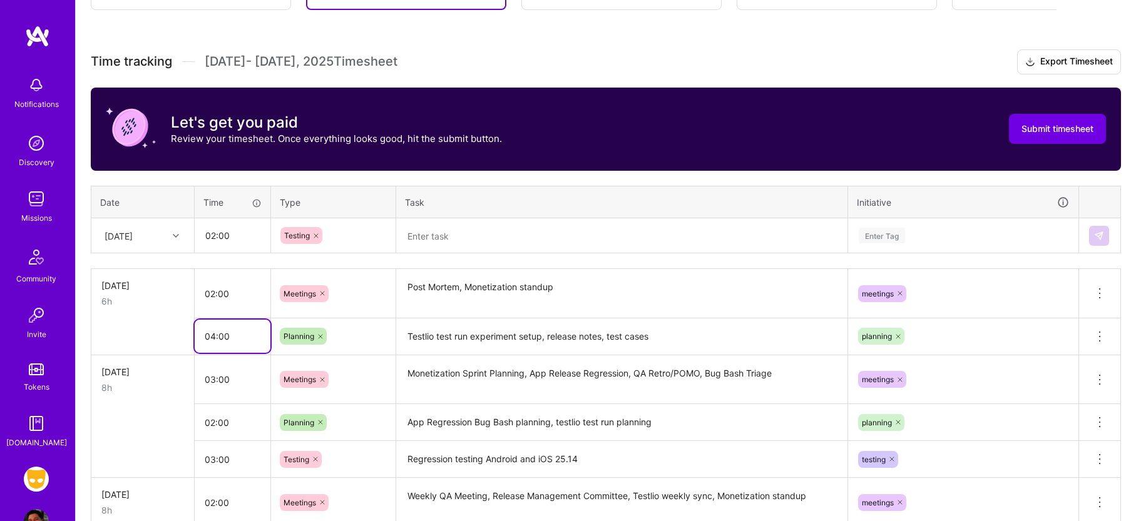
click at [220, 331] on input "04:00" at bounding box center [233, 336] width 76 height 33
click at [318, 235] on icon at bounding box center [316, 236] width 4 height 4
type input "03:00"
click at [317, 235] on div "Enter Tag" at bounding box center [305, 235] width 46 height 19
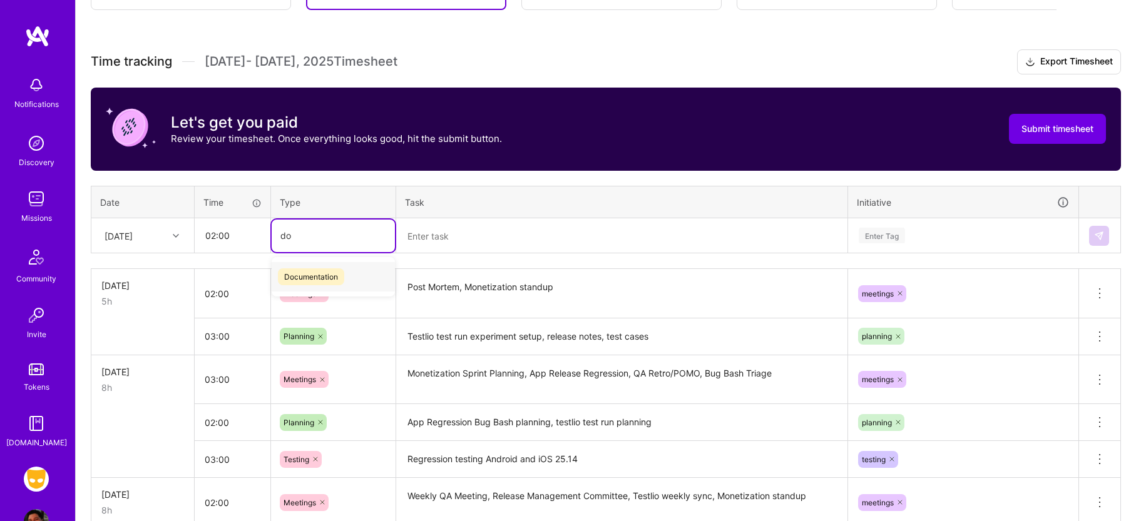
type input "doc"
click at [338, 273] on span "Documentation" at bounding box center [311, 276] width 66 height 17
click at [450, 230] on textarea at bounding box center [621, 236] width 449 height 33
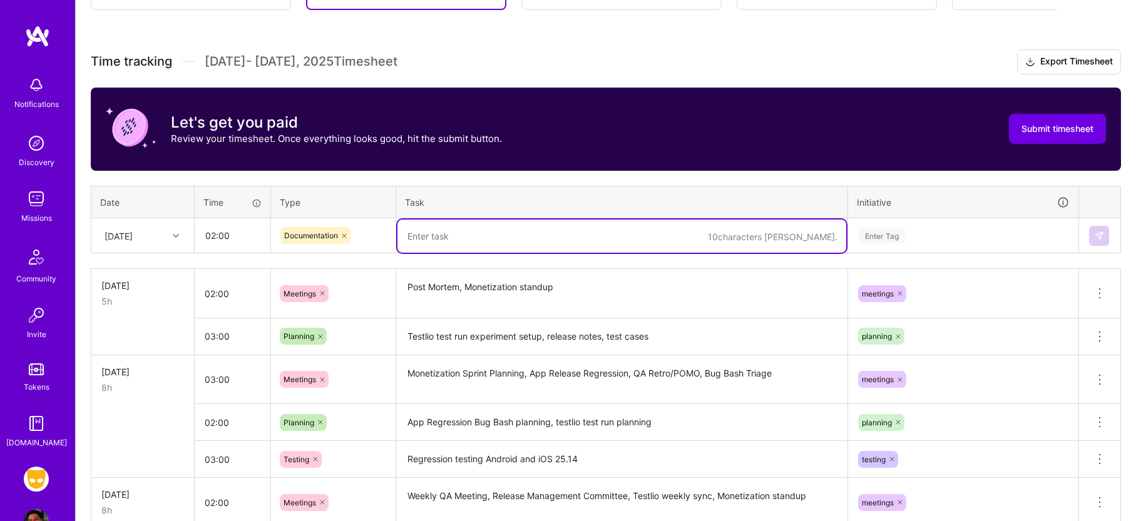
paste textarea "AList V3 test strategy doc writeup"
type textarea "AList V3 test strategy doc writeup, QA Support Proposal doc review"
click at [939, 235] on div "Enter Tag" at bounding box center [963, 236] width 212 height 16
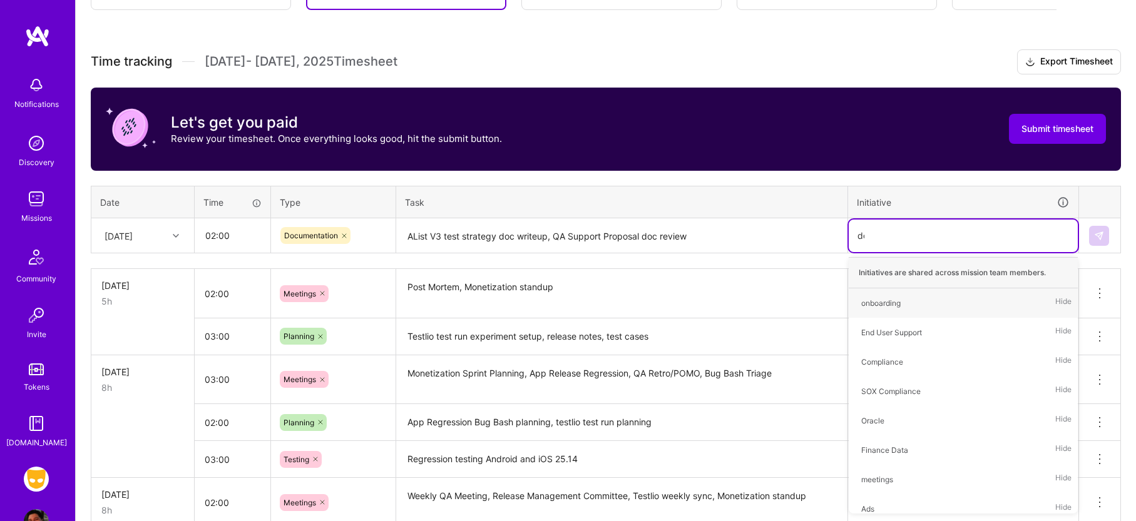
type input "d"
type input "tes"
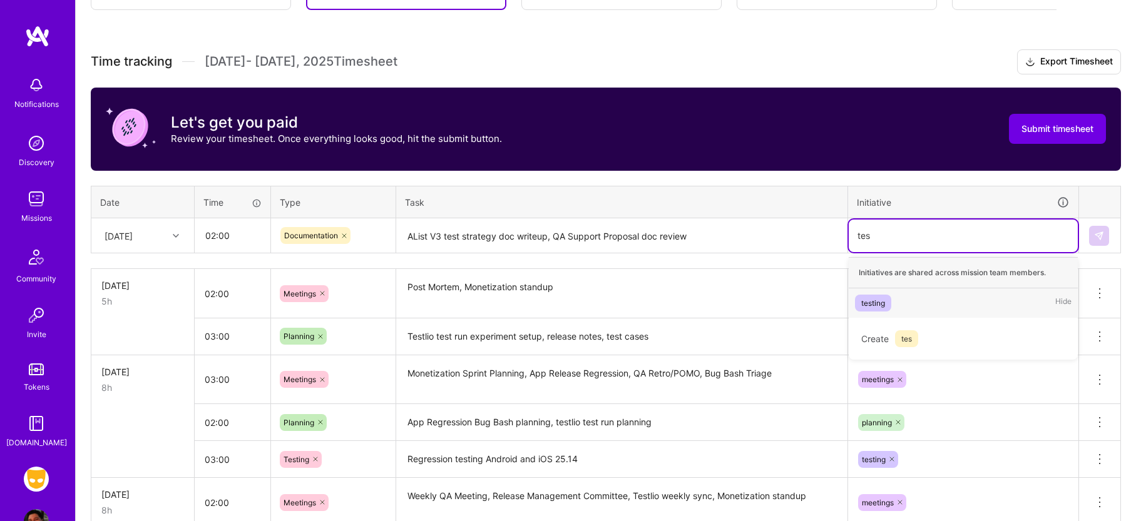
click at [896, 302] on div "testing Hide" at bounding box center [963, 303] width 229 height 29
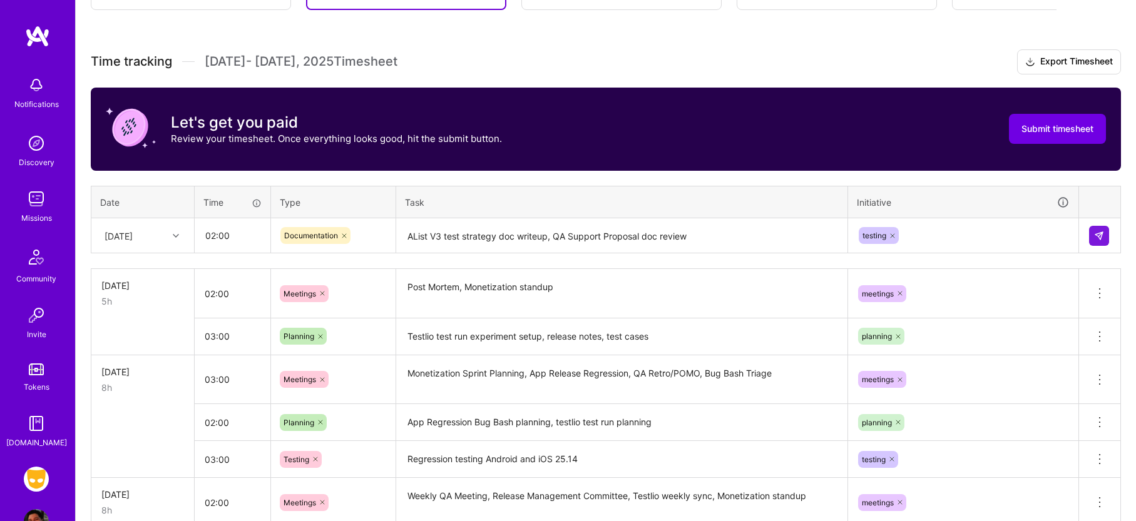
click at [1096, 246] on td at bounding box center [1100, 235] width 42 height 35
click at [1109, 227] on div at bounding box center [1099, 236] width 21 height 20
click at [1103, 243] on button at bounding box center [1099, 236] width 20 height 20
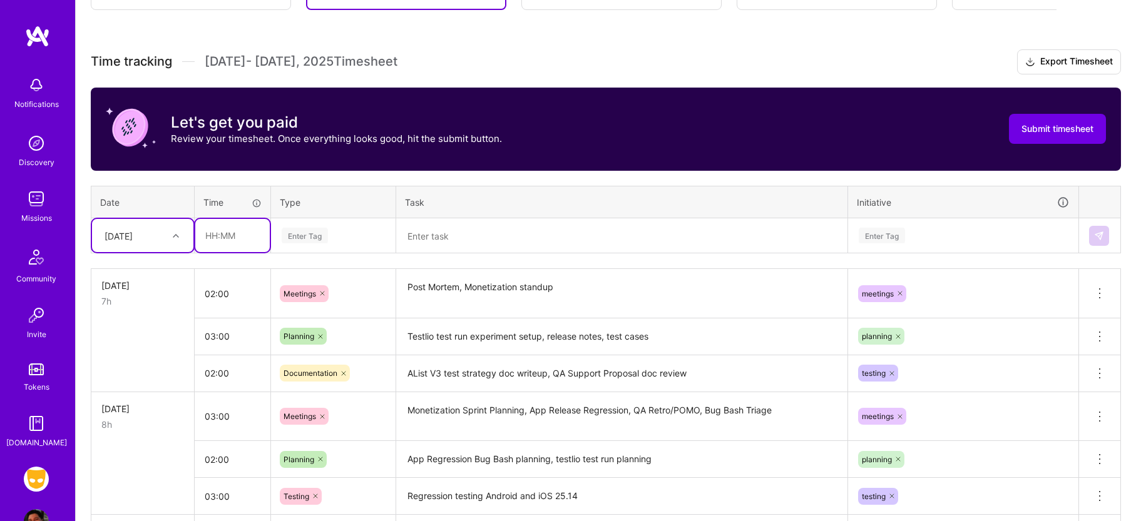
click at [235, 235] on input "text" at bounding box center [232, 235] width 74 height 33
type input "01:00"
click at [334, 220] on div "Enter Tag" at bounding box center [333, 236] width 123 height 33
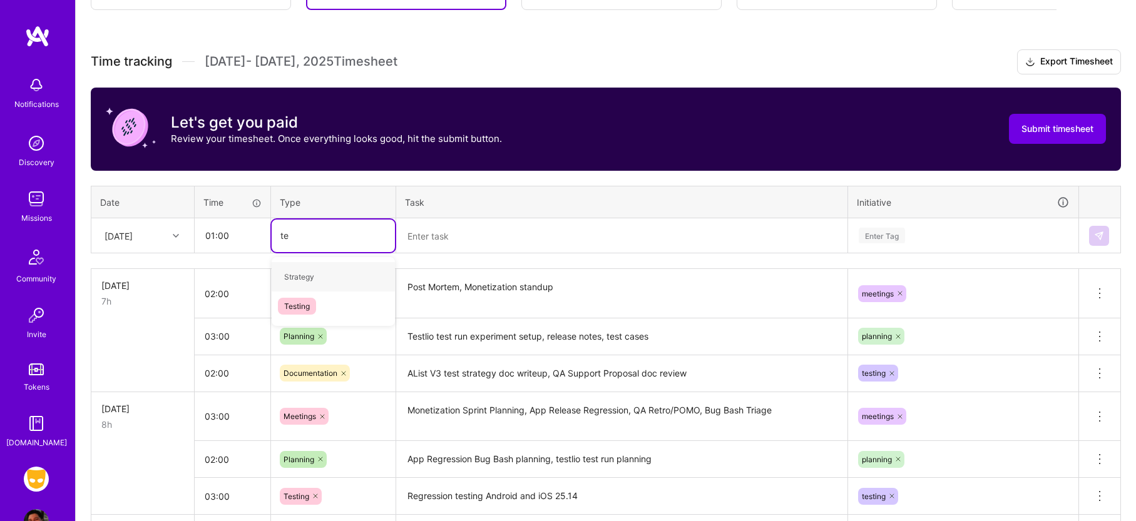
type input "tes"
click at [315, 275] on span "Testing" at bounding box center [297, 276] width 38 height 17
click at [465, 238] on textarea at bounding box center [621, 236] width 449 height 33
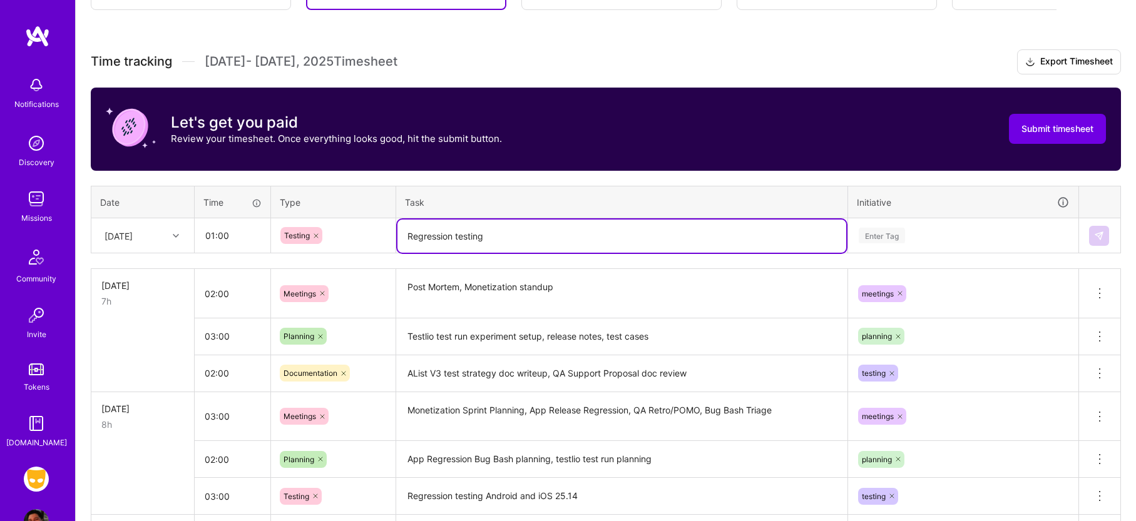
type textarea "Regression testing"
click at [223, 341] on input "03:00" at bounding box center [233, 336] width 76 height 33
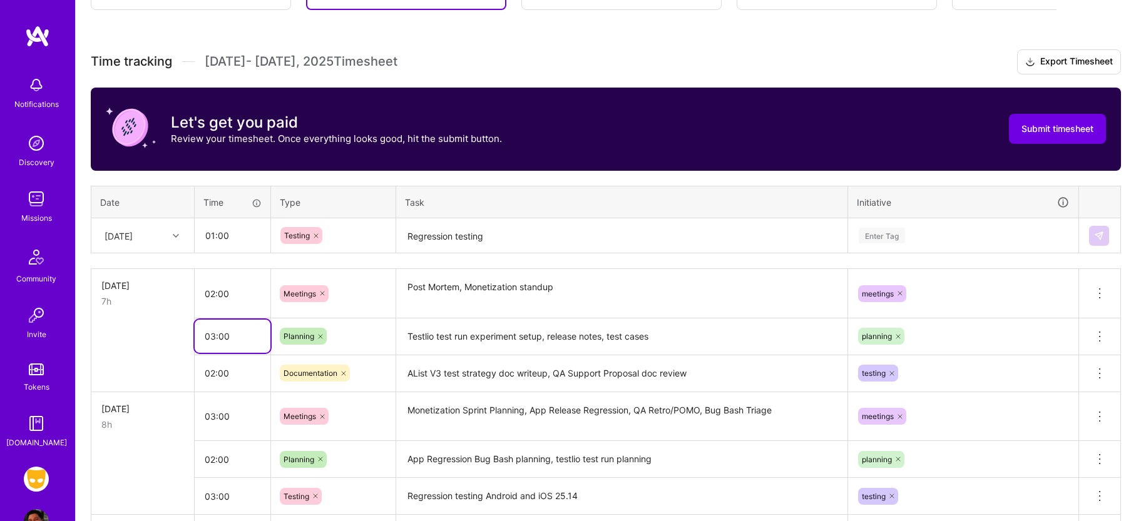
click at [223, 341] on input "03:00" at bounding box center [233, 336] width 76 height 33
type input "02:00"
click at [247, 282] on input "02:00" at bounding box center [233, 293] width 76 height 33
click at [237, 228] on input "01:00" at bounding box center [232, 235] width 74 height 33
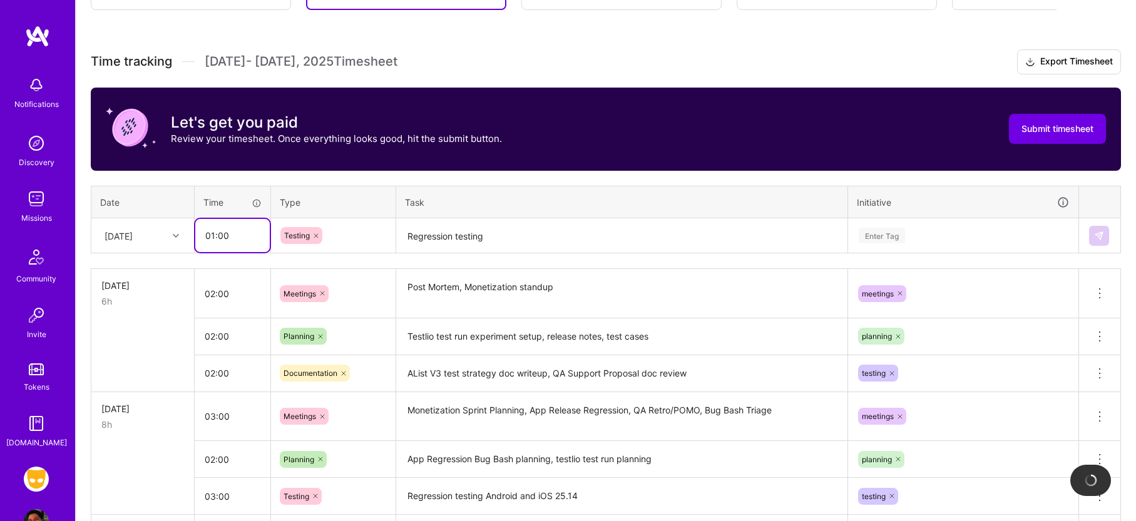
click at [237, 228] on input "01:00" at bounding box center [232, 235] width 74 height 33
type input "02:00"
click at [504, 240] on textarea "Regression testing" at bounding box center [621, 236] width 449 height 33
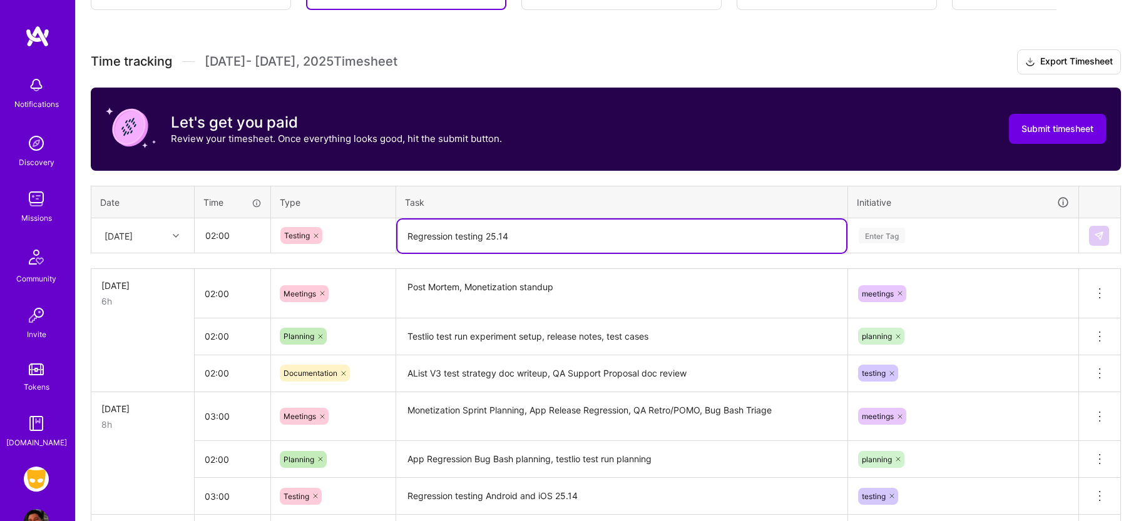
type textarea "Regression testing 25.14"
click at [912, 232] on div "Enter Tag" at bounding box center [963, 236] width 212 height 16
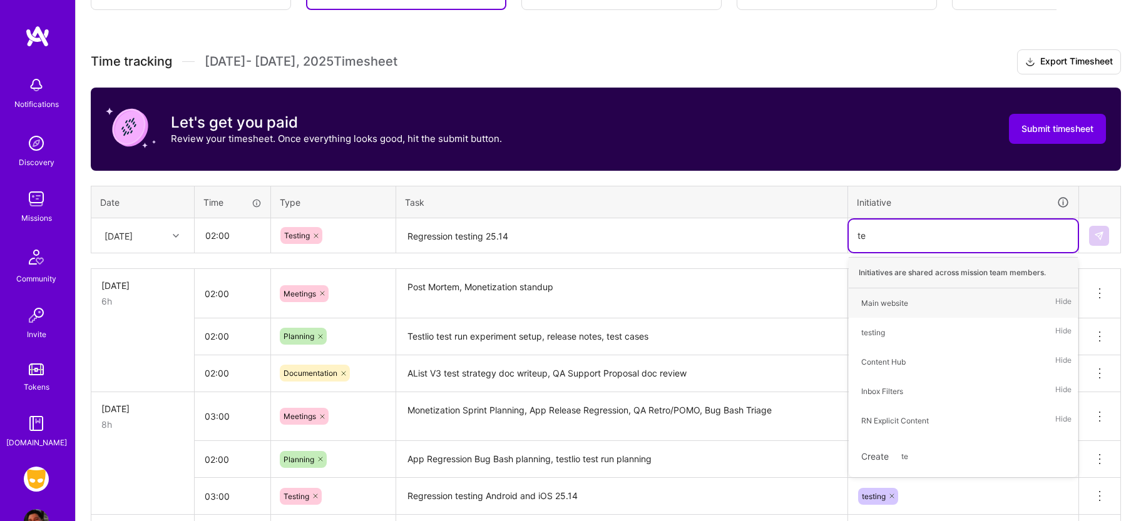
type input "tes"
click at [894, 293] on div "testing Hide" at bounding box center [963, 303] width 229 height 29
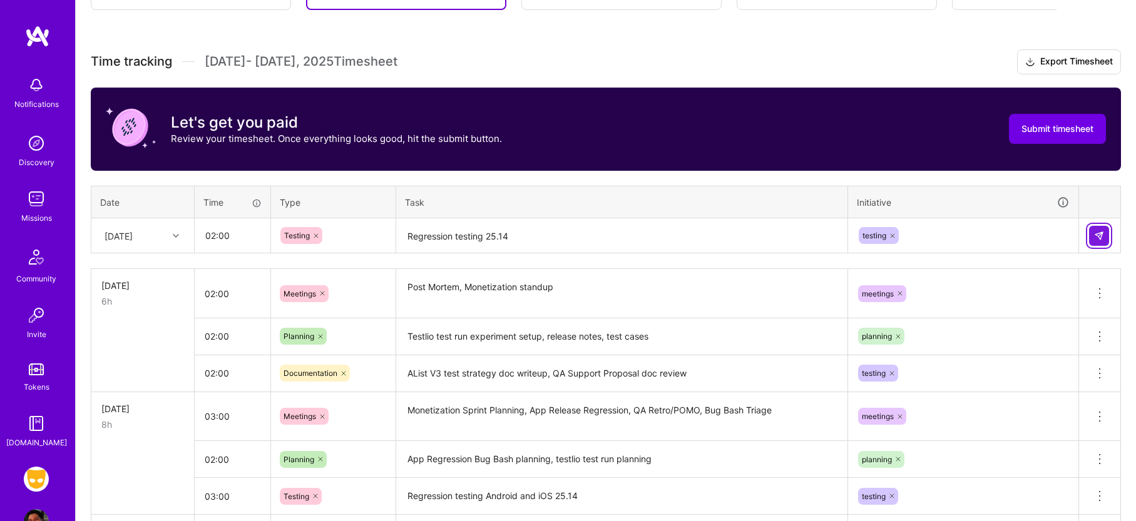
click at [1093, 238] on button at bounding box center [1099, 236] width 20 height 20
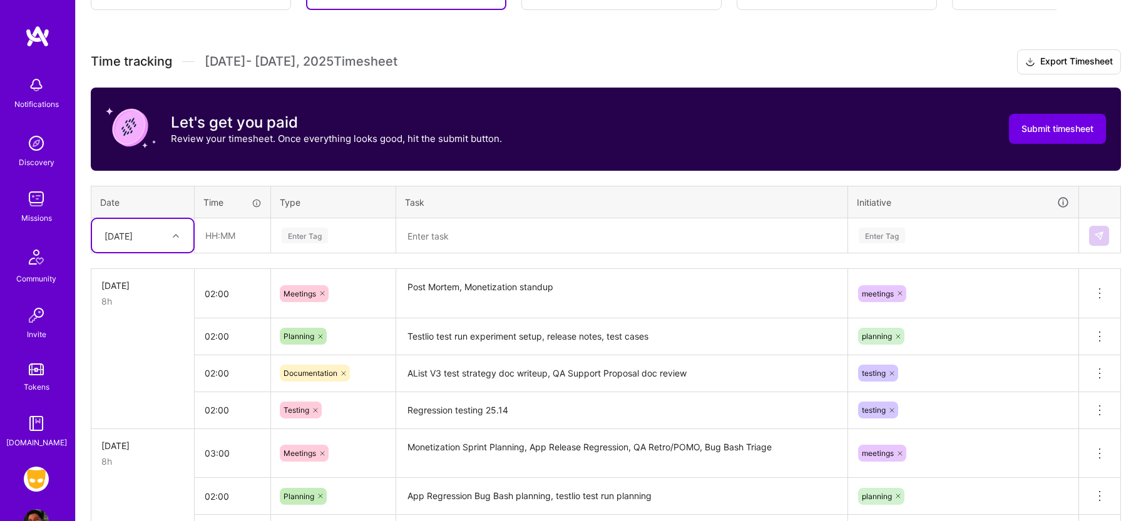
click at [118, 250] on div "[DATE]" at bounding box center [142, 235] width 101 height 33
click at [141, 427] on div "[DATE]" at bounding box center [142, 430] width 101 height 23
click at [229, 235] on input "text" at bounding box center [232, 235] width 74 height 33
type input "02:30"
click at [354, 242] on div "Enter Tag" at bounding box center [333, 236] width 106 height 16
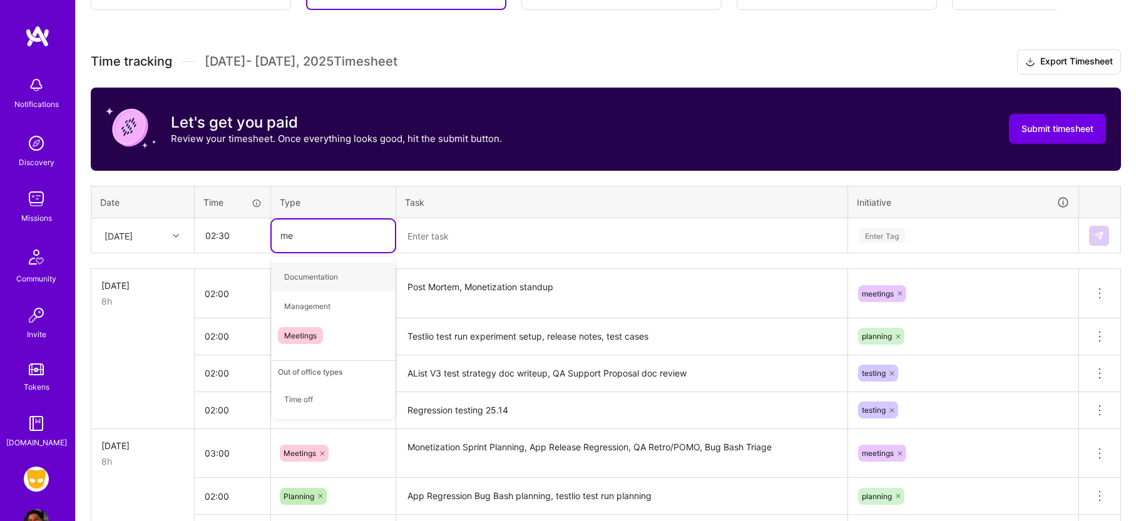
type input "mee"
click at [327, 267] on div "Meetings" at bounding box center [333, 276] width 123 height 29
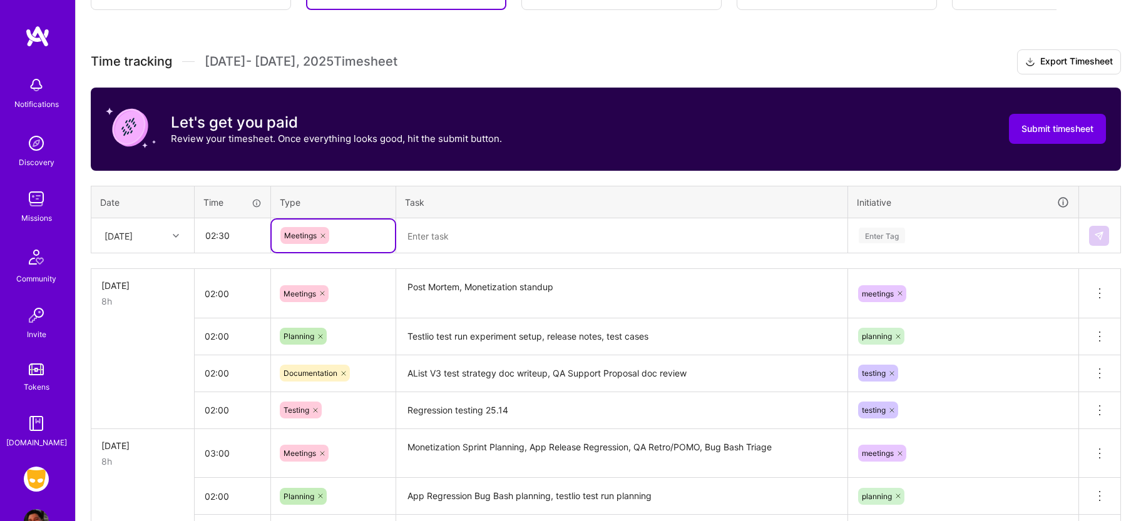
click at [456, 220] on textarea at bounding box center [621, 236] width 449 height 33
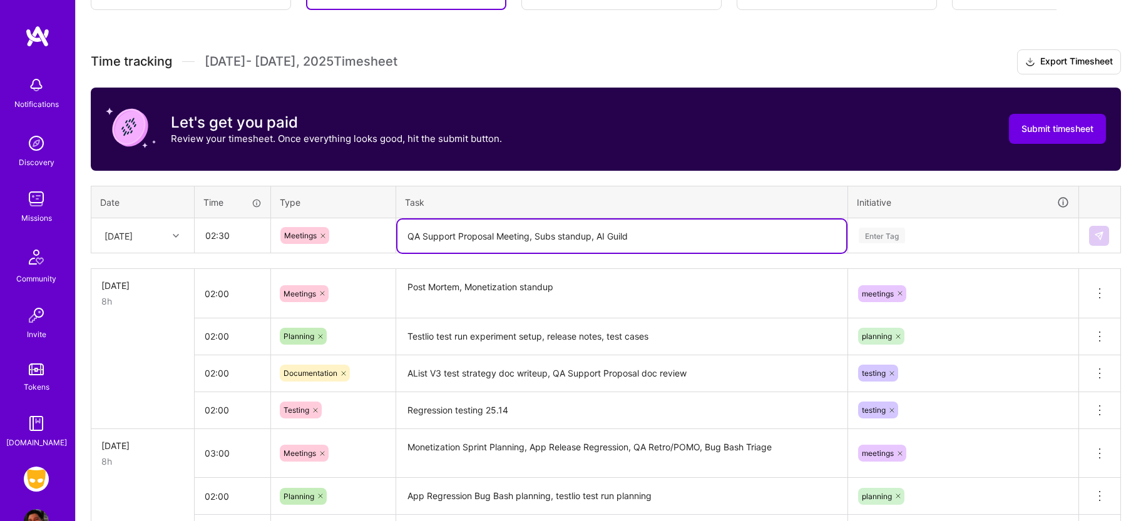
type textarea "QA Support Proposal Meeting, Subs standup, AI Guild"
click at [958, 243] on div "Enter Tag" at bounding box center [963, 236] width 212 height 16
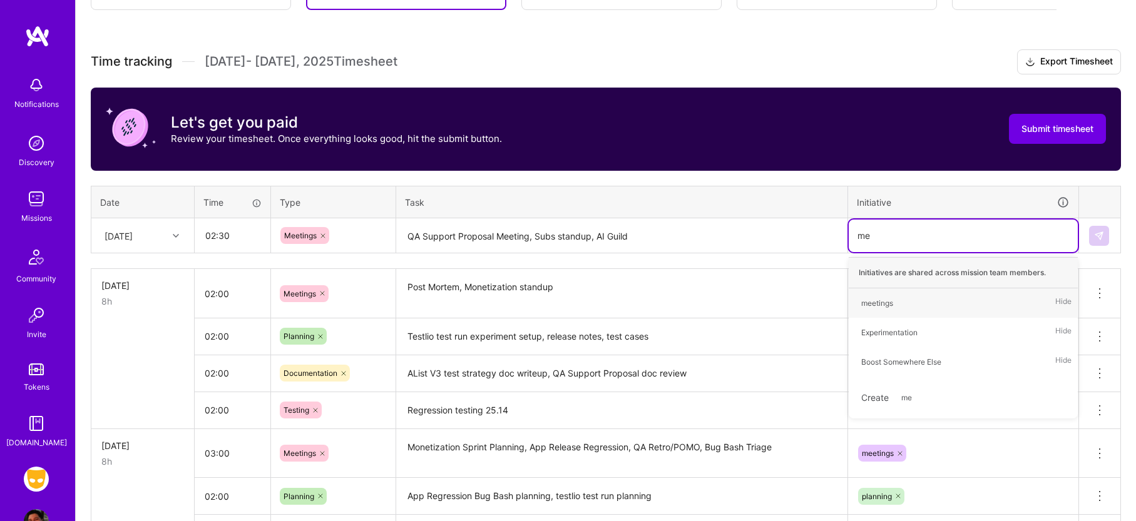
type input "mee"
click at [898, 325] on div "Create mee" at bounding box center [963, 338] width 217 height 29
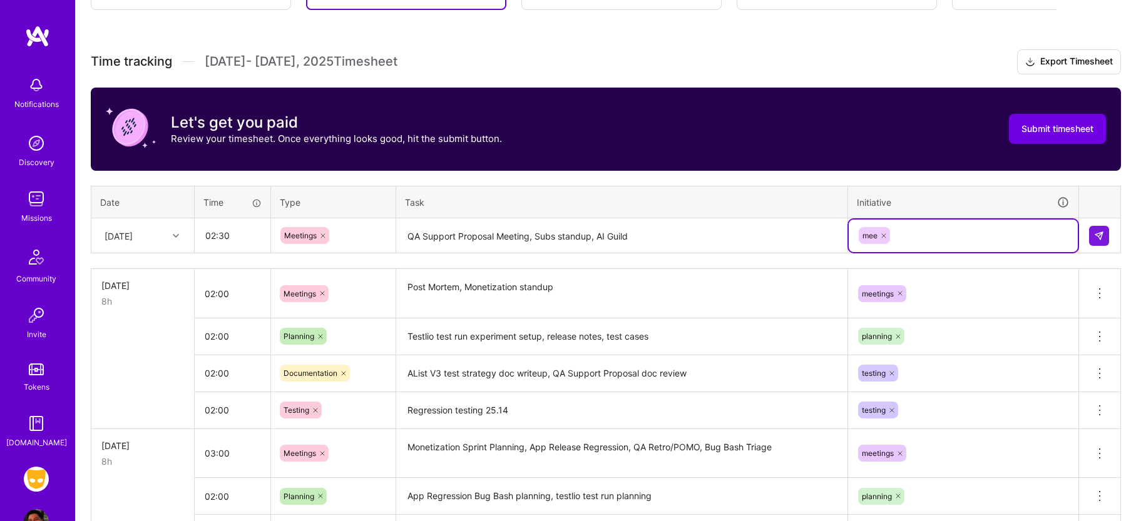
click at [880, 229] on div at bounding box center [883, 235] width 13 height 17
click at [890, 232] on div "Enter Tag" at bounding box center [882, 235] width 46 height 19
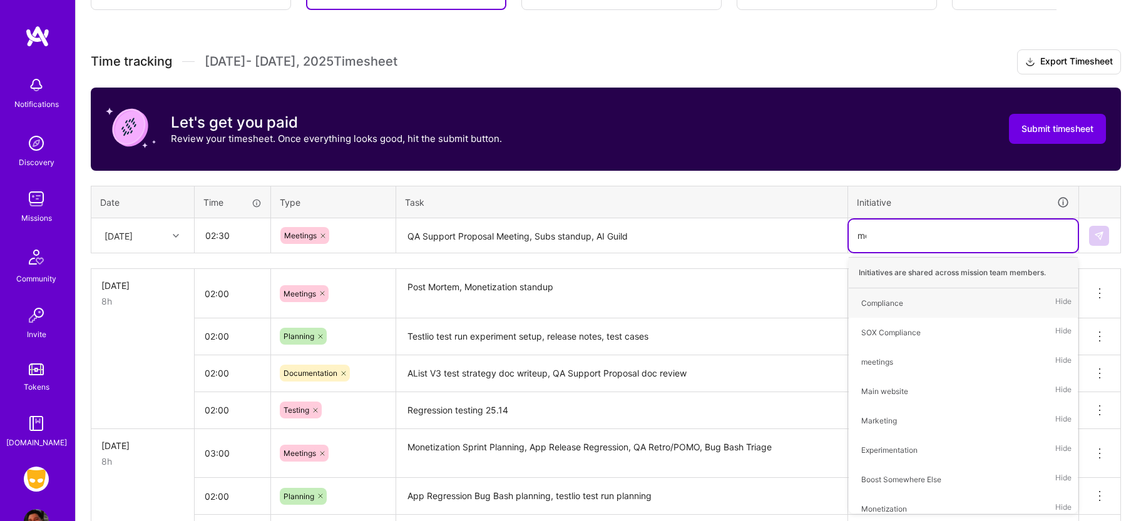
type input "mee"
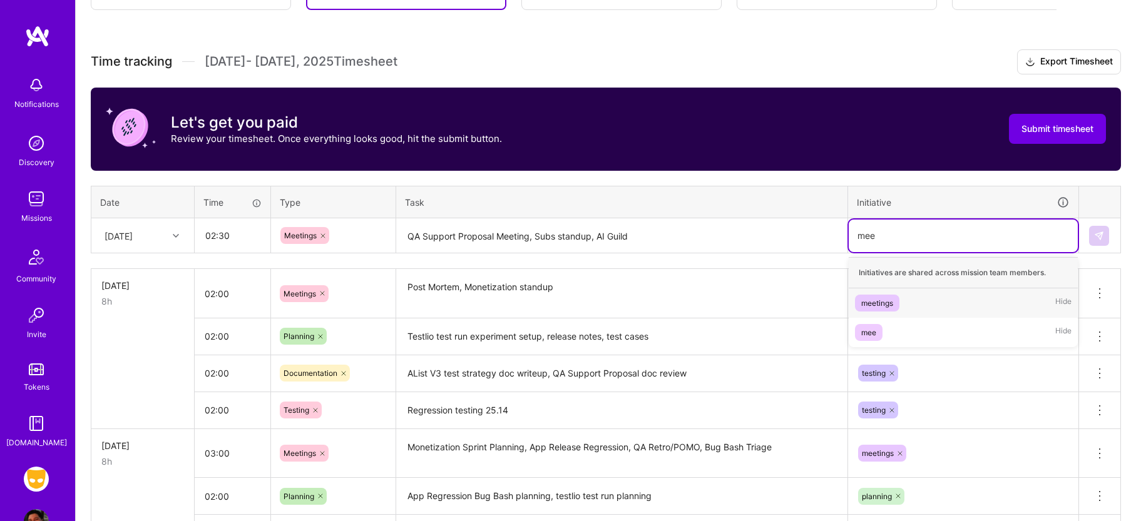
click at [884, 305] on div "meetings" at bounding box center [877, 303] width 32 height 13
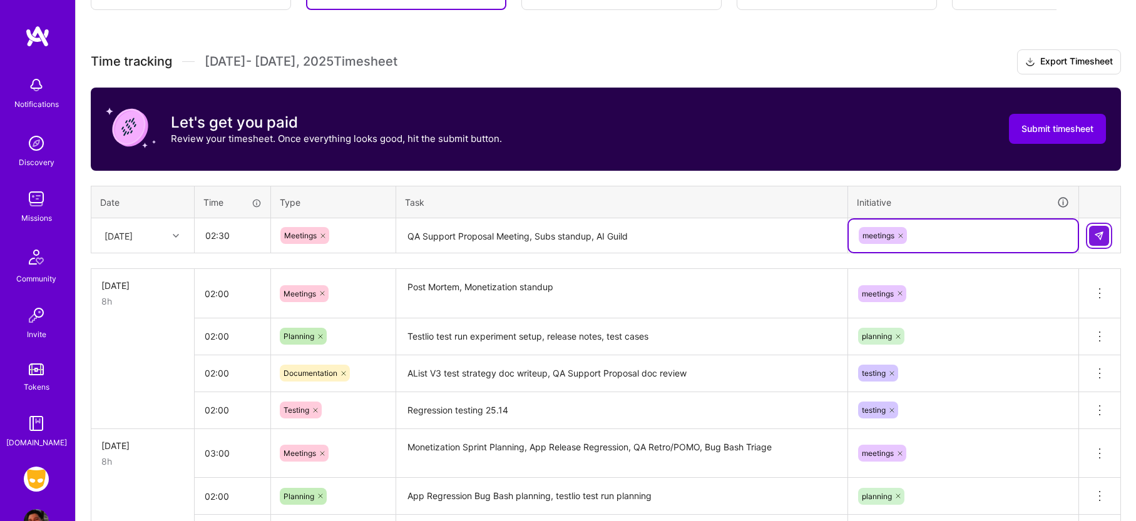
click at [1101, 240] on img at bounding box center [1099, 236] width 10 height 10
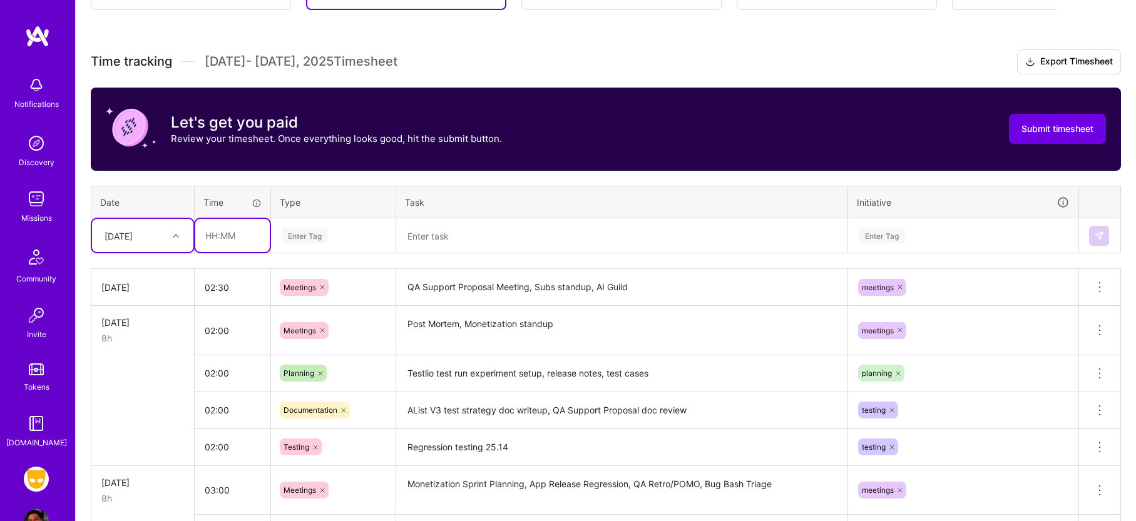
drag, startPoint x: 226, startPoint y: 233, endPoint x: 235, endPoint y: 233, distance: 8.8
click at [226, 233] on input "text" at bounding box center [232, 235] width 74 height 33
click at [242, 240] on input "text" at bounding box center [232, 235] width 74 height 33
click at [308, 234] on div "Enter Tag" at bounding box center [305, 235] width 46 height 19
click at [231, 232] on input "text" at bounding box center [232, 235] width 74 height 33
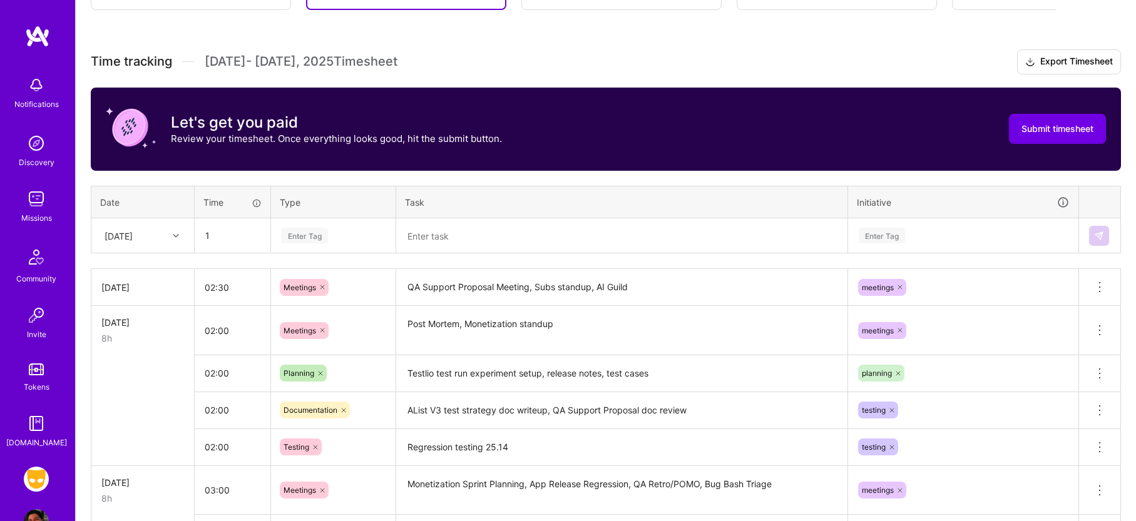
type input "01:00"
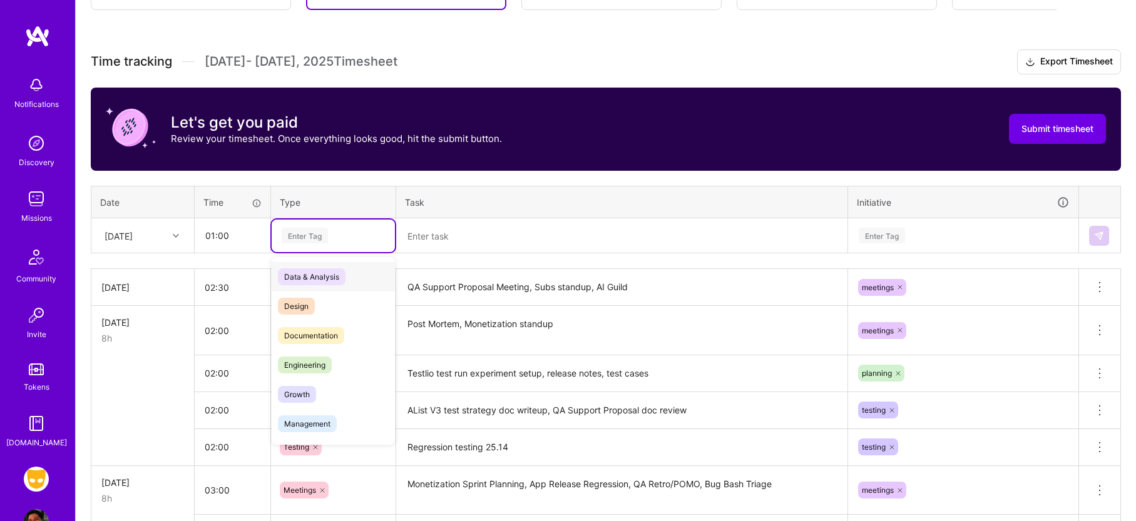
click at [319, 243] on div "Enter Tag" at bounding box center [305, 235] width 46 height 19
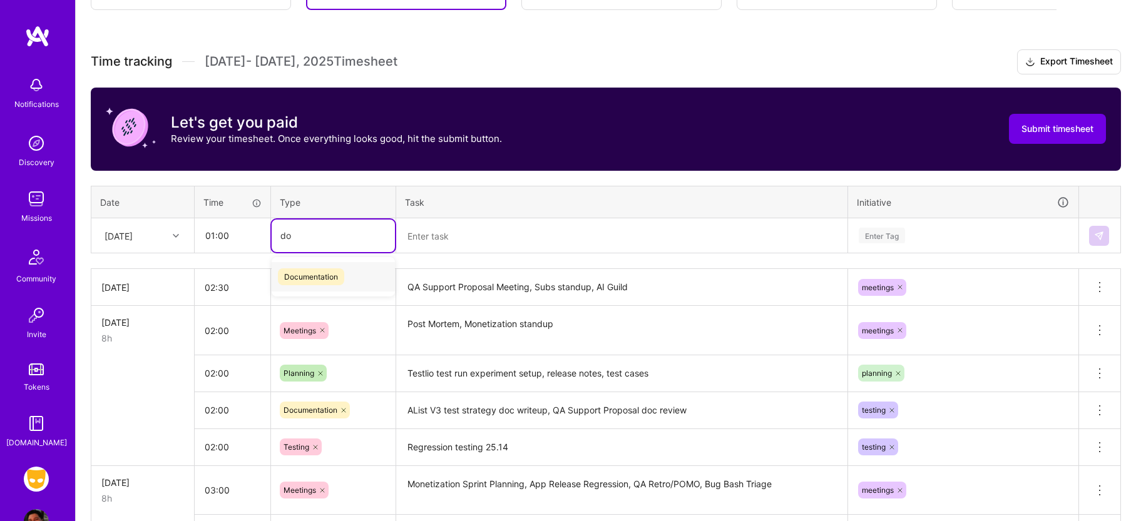
type input "doc"
click at [329, 280] on span "Documentation" at bounding box center [311, 276] width 66 height 17
click at [229, 238] on input "01:00" at bounding box center [232, 235] width 74 height 33
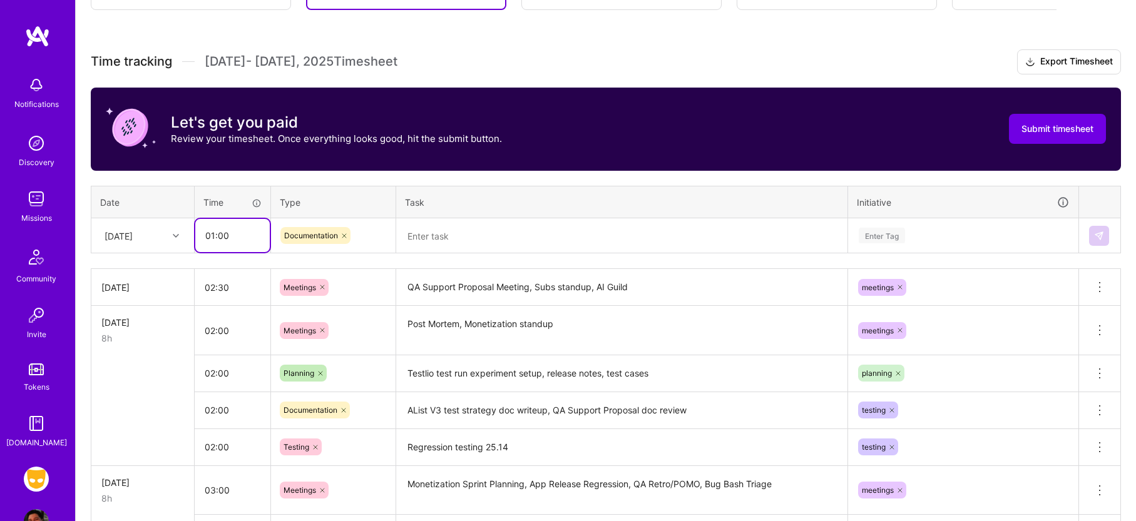
click at [229, 238] on input "01:00" at bounding box center [232, 235] width 74 height 33
type input "03:00"
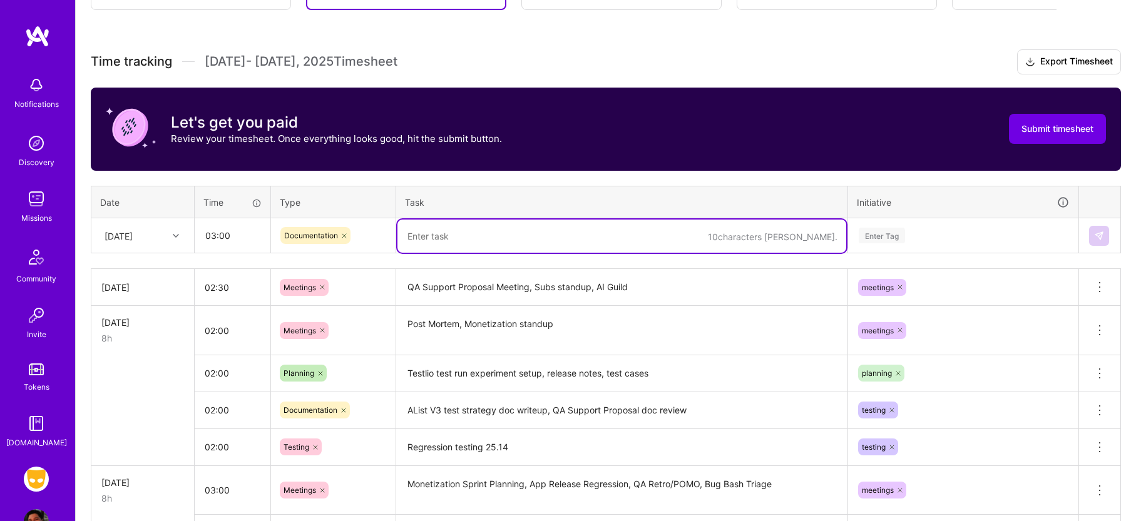
click at [468, 242] on textarea at bounding box center [621, 236] width 449 height 33
type textarea "AList V3 Test Strategy finished, test case development for Alist V3"
click at [908, 239] on div "Enter Tag" at bounding box center [963, 236] width 212 height 16
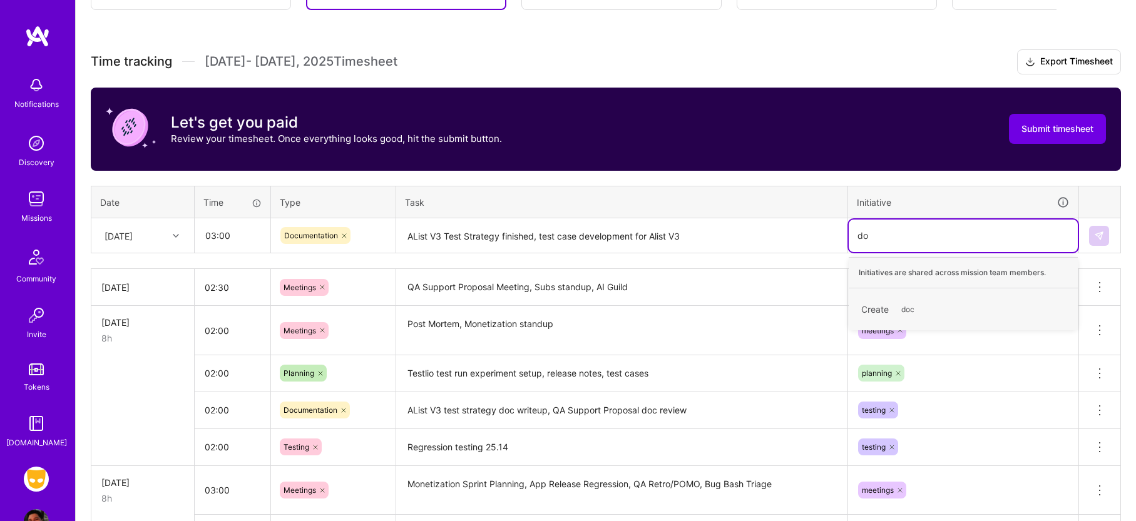
type input "d"
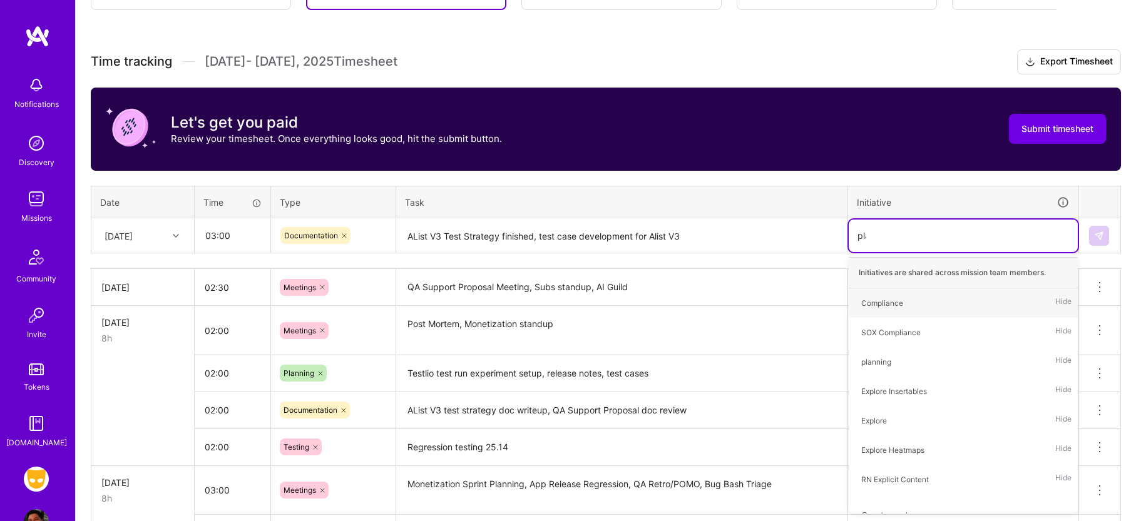
type input "plan"
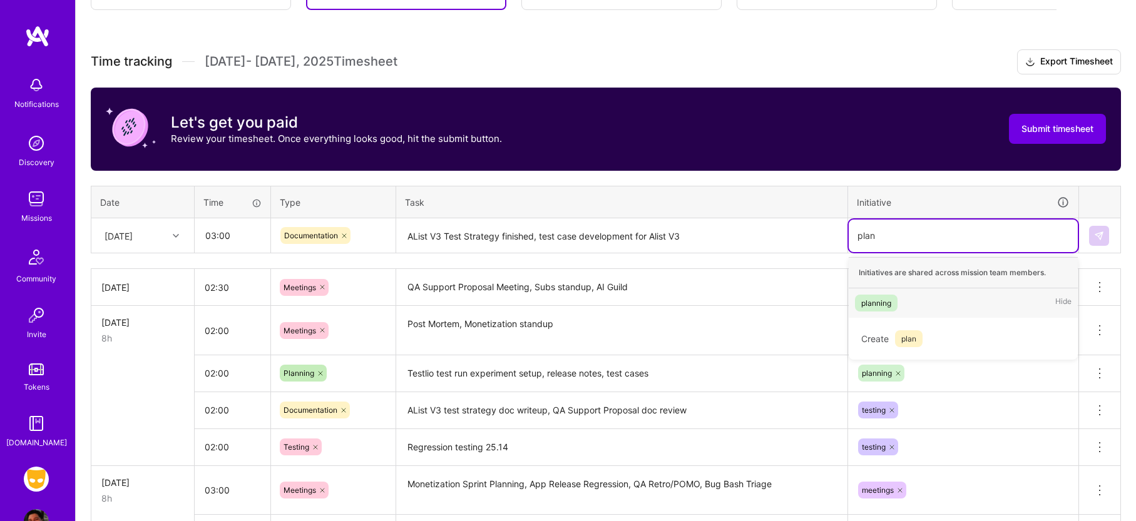
click at [894, 306] on span "planning" at bounding box center [876, 303] width 43 height 17
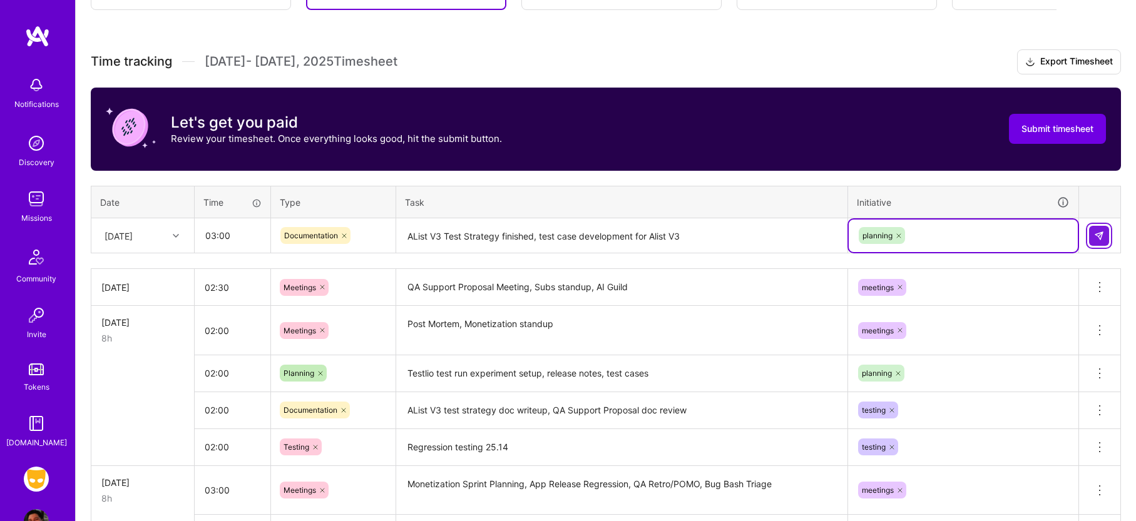
click at [1099, 233] on img at bounding box center [1099, 236] width 10 height 10
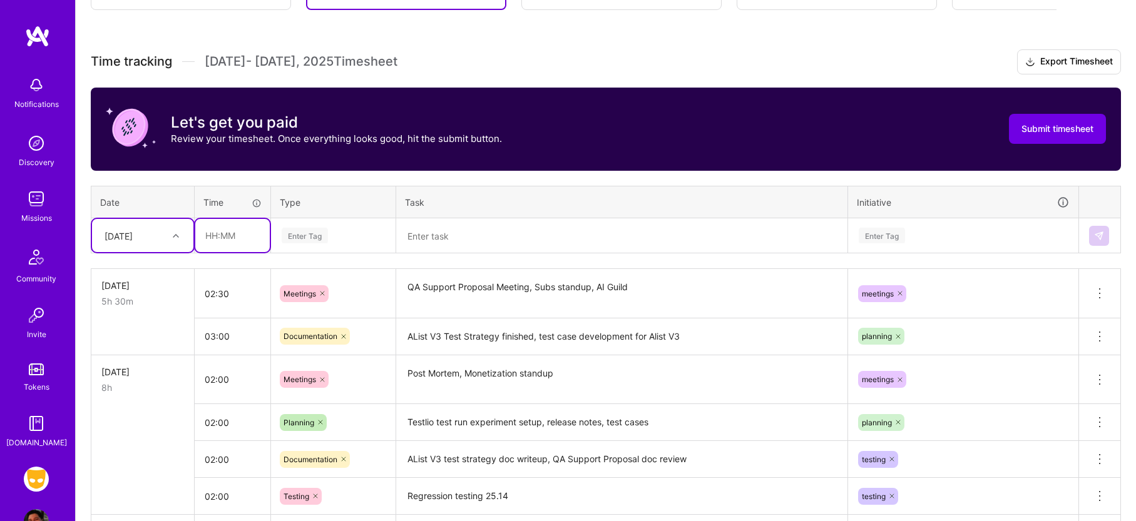
click at [227, 234] on input "text" at bounding box center [232, 235] width 74 height 33
type input "02:30"
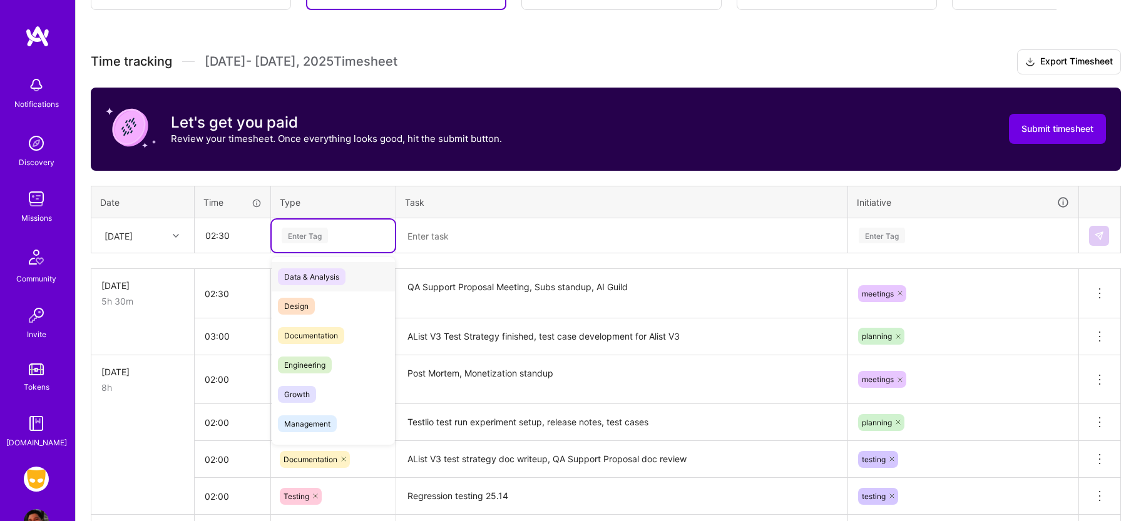
click at [331, 232] on div "Enter Tag" at bounding box center [333, 236] width 106 height 16
type input "tes"
click at [309, 275] on span "Testing" at bounding box center [297, 276] width 38 height 17
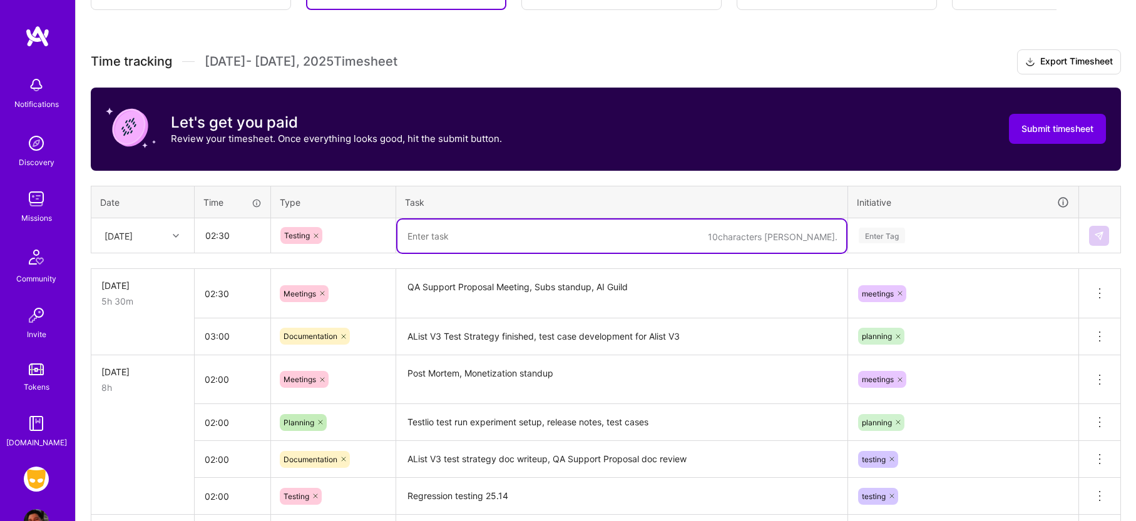
click at [439, 240] on textarea at bounding box center [621, 236] width 449 height 33
type textarea "Cascade filter testing, repro testlio issues"
click at [902, 242] on div "Enter Tag" at bounding box center [882, 235] width 46 height 19
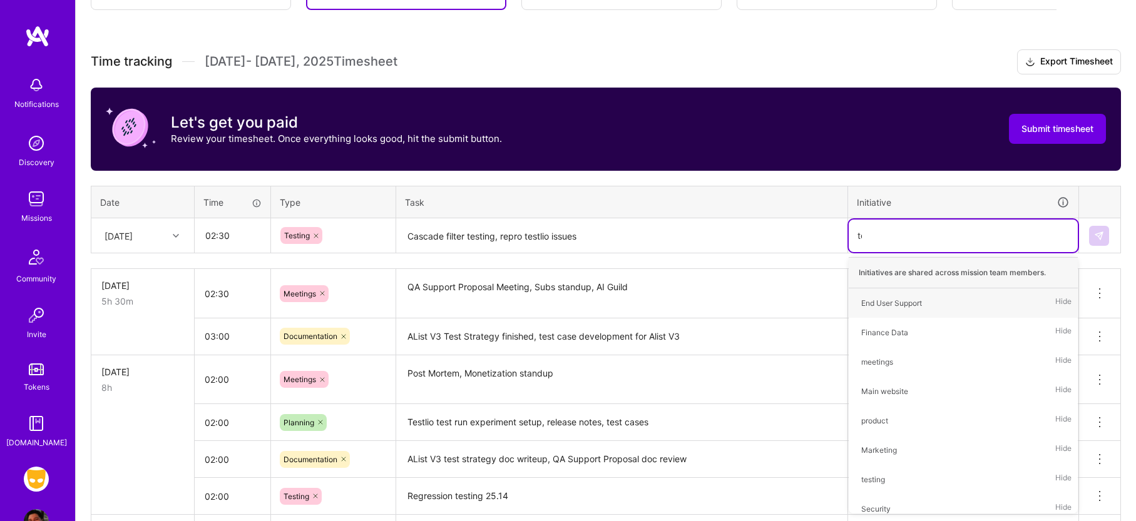
type input "tes"
drag, startPoint x: 874, startPoint y: 305, endPoint x: 992, endPoint y: 290, distance: 118.7
click at [874, 305] on div "testing" at bounding box center [873, 303] width 24 height 13
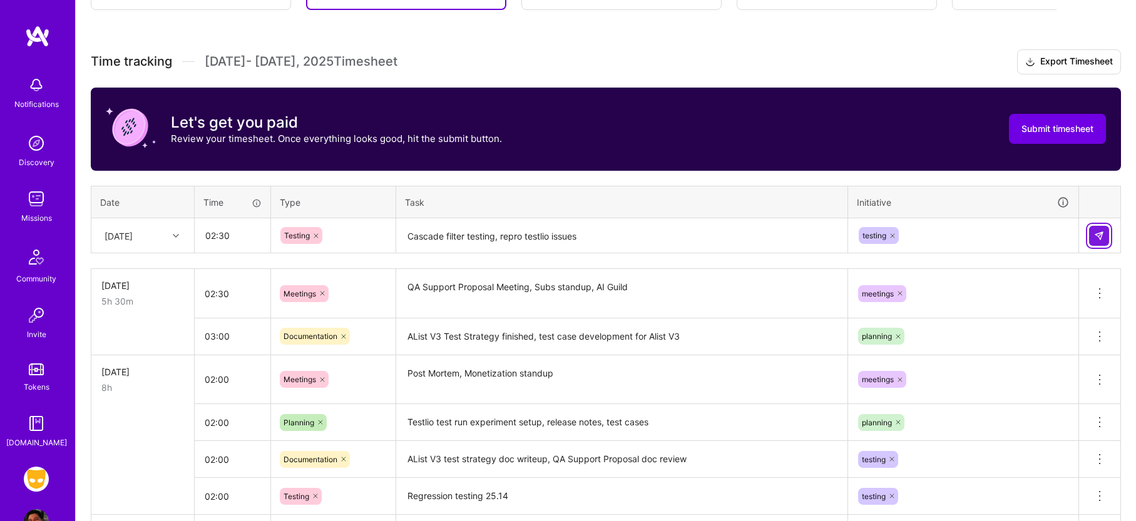
click at [1102, 233] on img at bounding box center [1099, 236] width 10 height 10
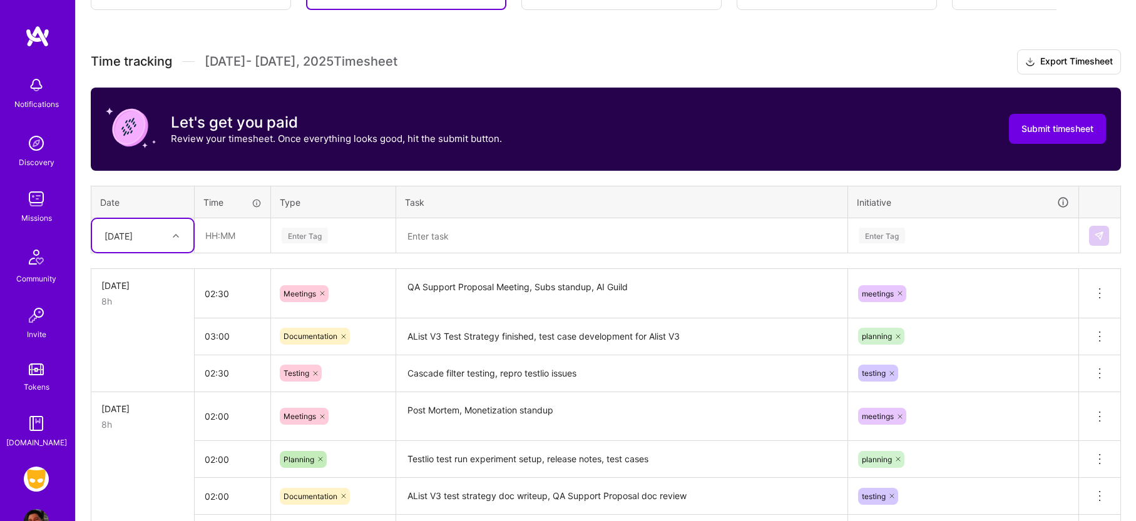
click at [108, 339] on td at bounding box center [142, 336] width 103 height 37
click at [1052, 138] on button "Submit timesheet" at bounding box center [1057, 129] width 97 height 30
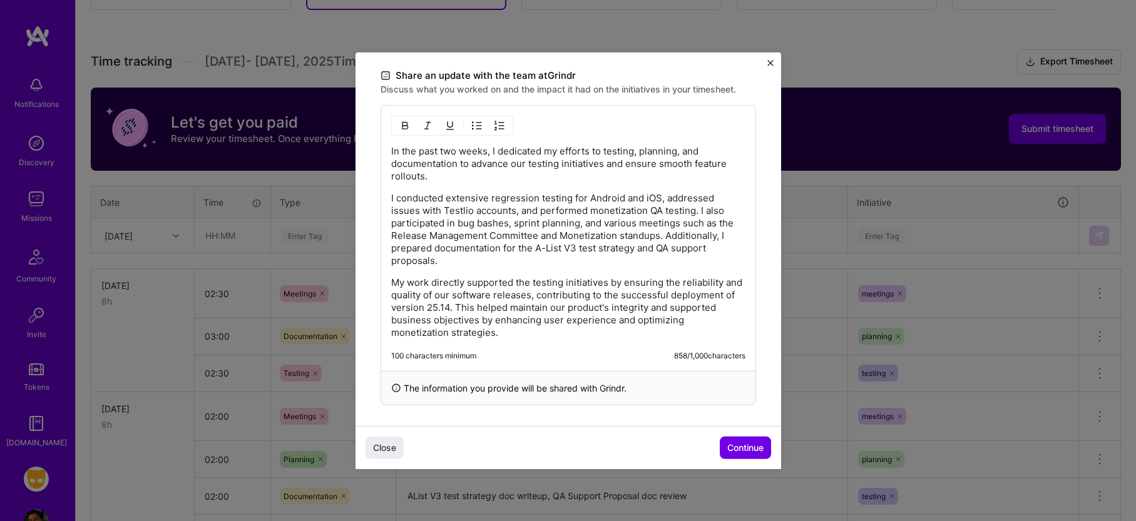
scroll to position [379, 0]
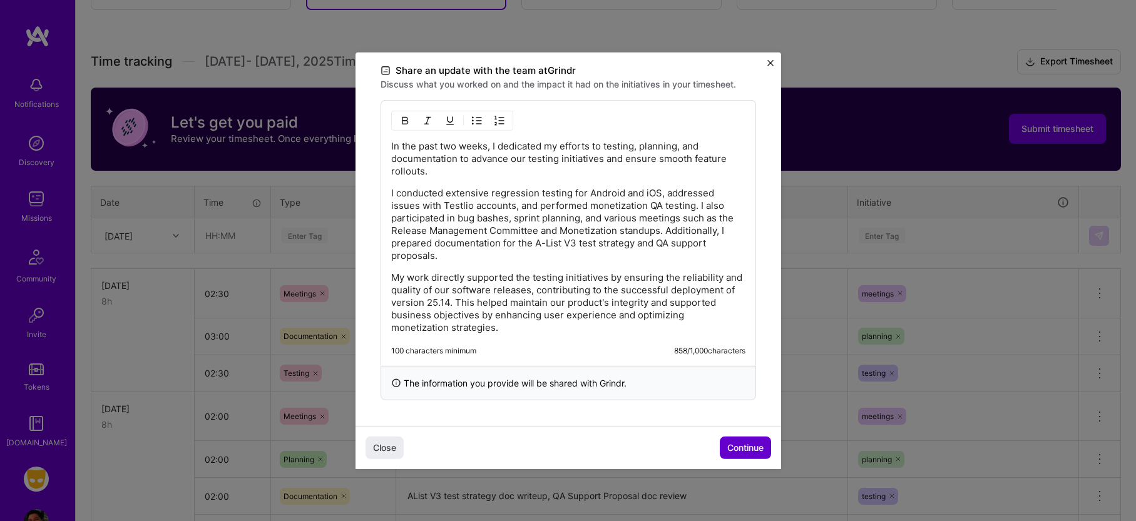
click at [750, 447] on span "Continue" at bounding box center [745, 448] width 36 height 13
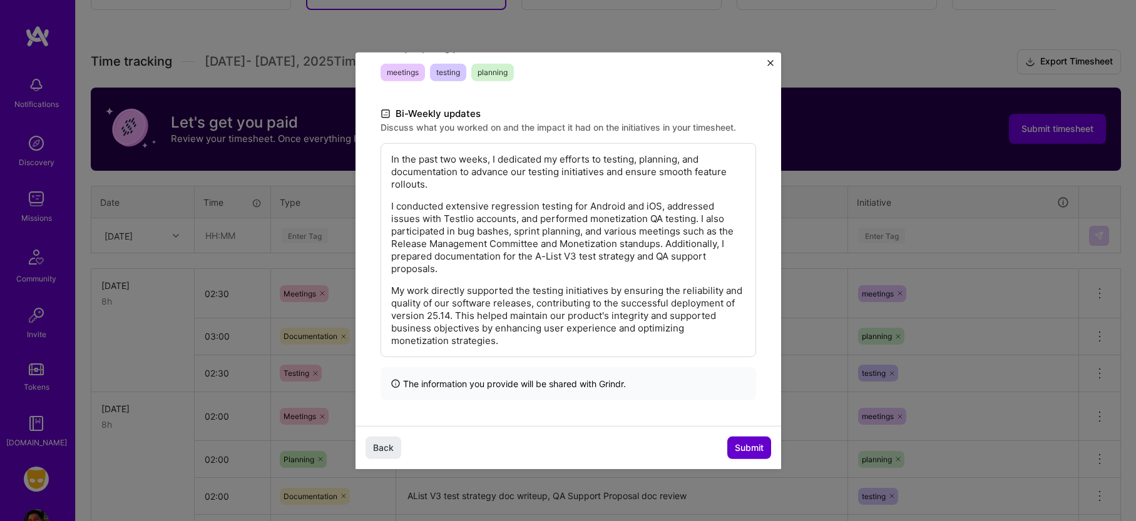
click at [747, 439] on button "Submit" at bounding box center [749, 448] width 44 height 23
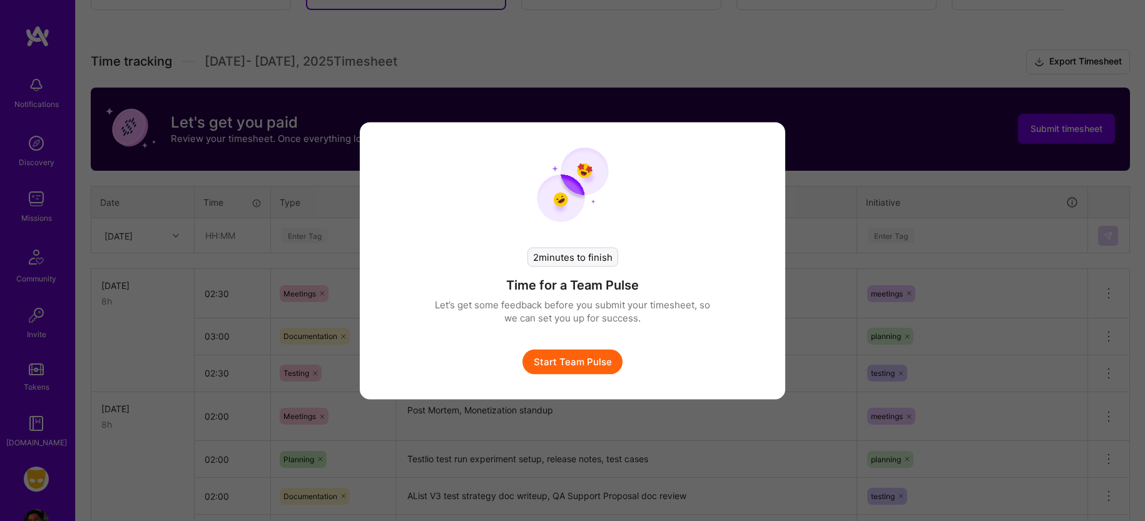
click at [585, 357] on button "Start Team Pulse" at bounding box center [573, 361] width 100 height 25
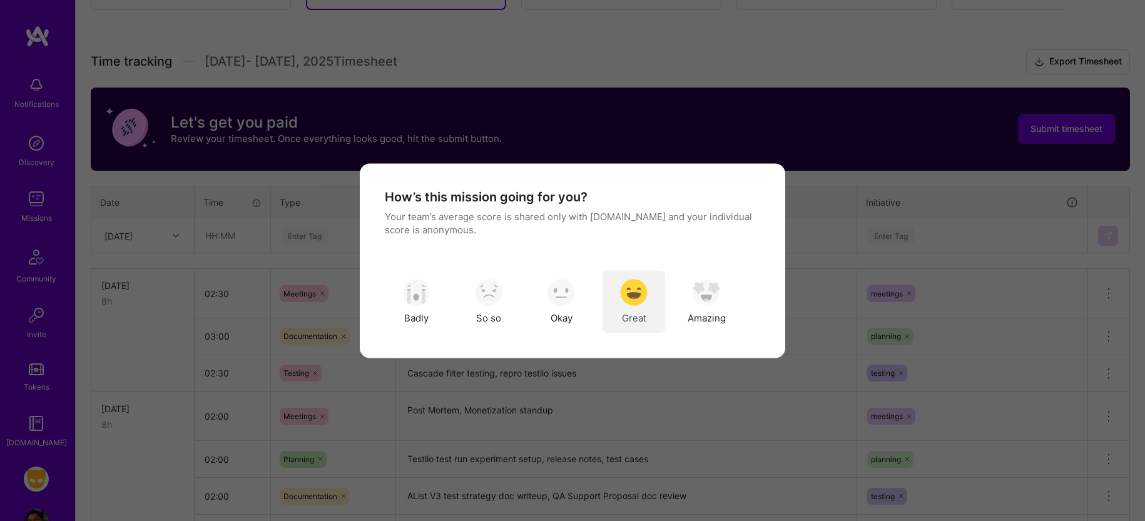
click at [637, 306] on img "modal" at bounding box center [634, 293] width 28 height 28
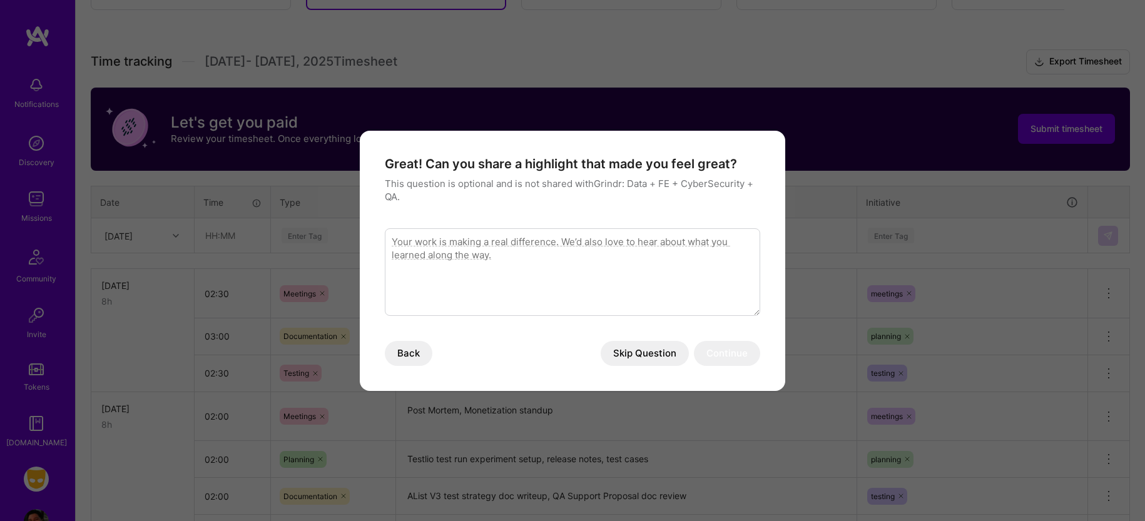
click at [653, 352] on button "Skip Question" at bounding box center [645, 353] width 88 height 25
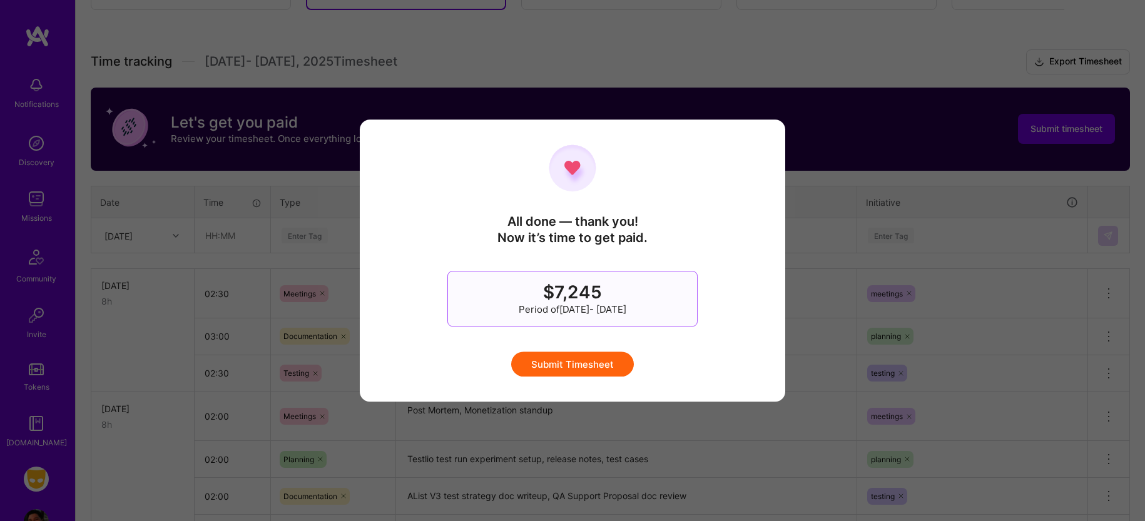
click at [593, 367] on button "Submit Timesheet" at bounding box center [572, 364] width 123 height 25
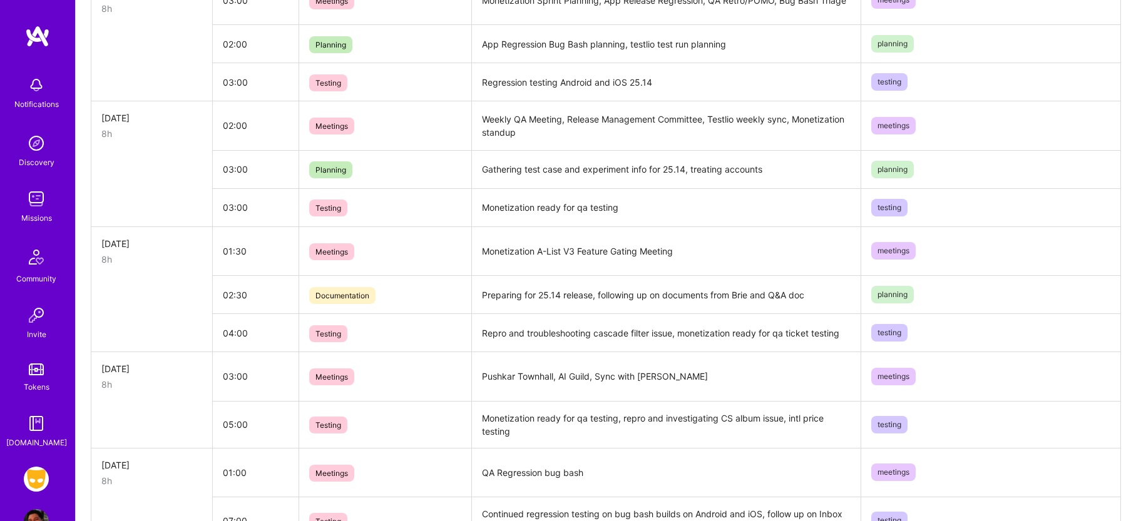
scroll to position [814, 0]
